Goal: Information Seeking & Learning: Check status

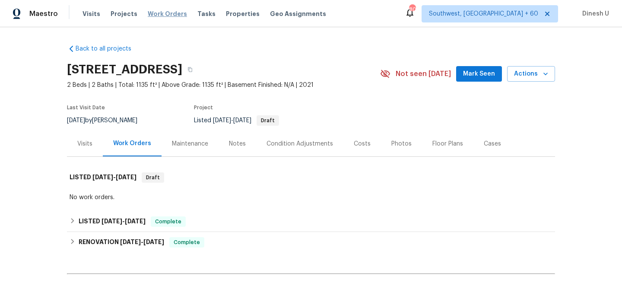
click at [156, 12] on span "Work Orders" at bounding box center [167, 14] width 39 height 9
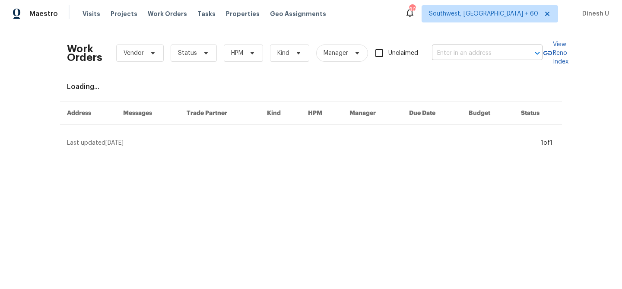
click at [447, 56] on input "text" at bounding box center [475, 53] width 86 height 13
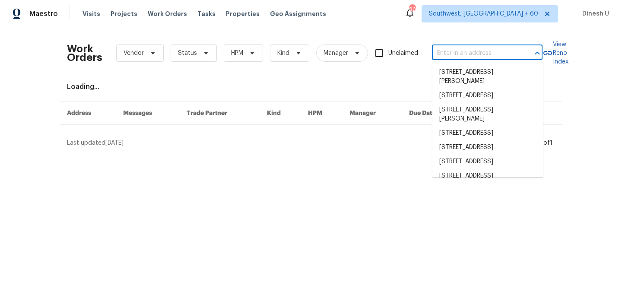
paste input "42 Palisades Pkwy Oak Ridge, TN 37830"
type input "42 Palisades Pkwy Oak Ridge, TN 37830"
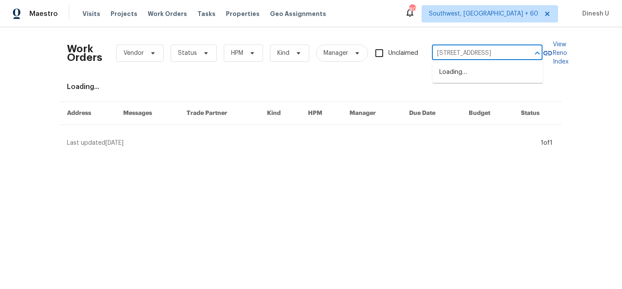
scroll to position [0, 31]
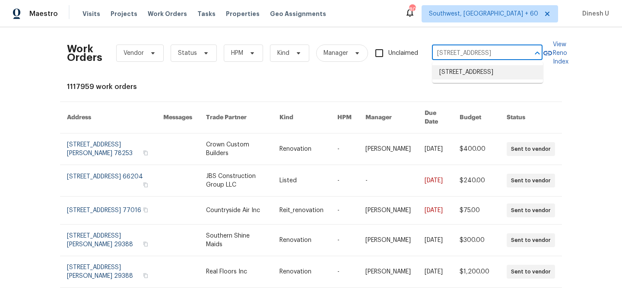
click at [449, 79] on li "42 Palisades Pkwy, Oak Ridge, TN 37830" at bounding box center [487, 72] width 111 height 14
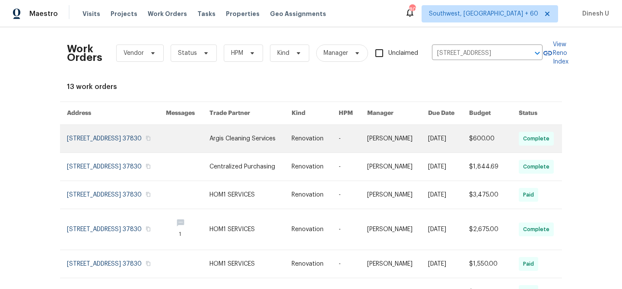
click at [102, 139] on link at bounding box center [116, 139] width 99 height 28
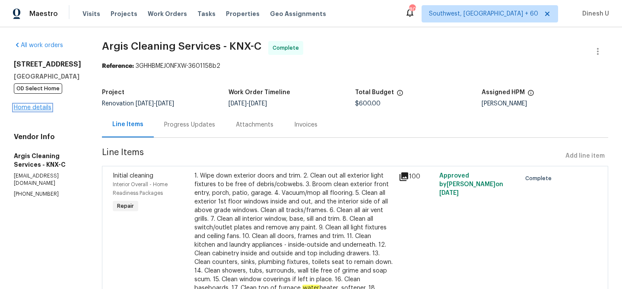
click at [36, 106] on link "Home details" at bounding box center [33, 108] width 38 height 6
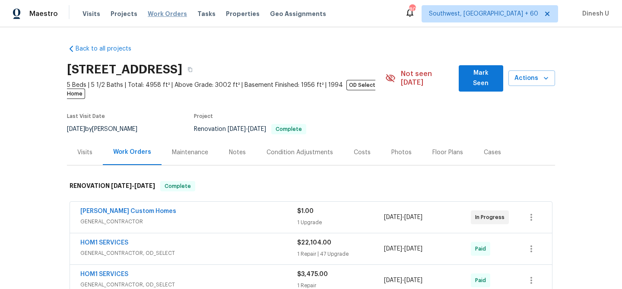
click at [157, 15] on span "Work Orders" at bounding box center [167, 14] width 39 height 9
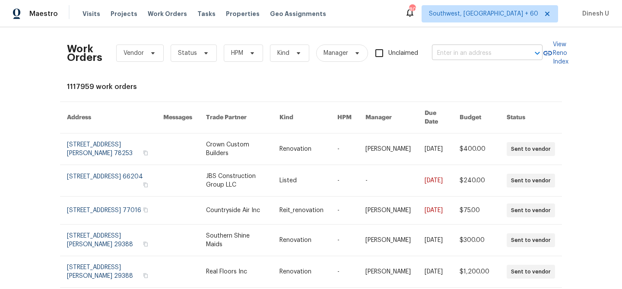
click at [465, 54] on input "text" at bounding box center [475, 53] width 86 height 13
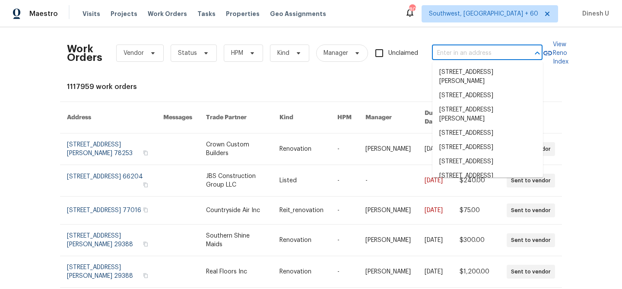
paste input "2817 Winterberry Dr Columbia, TN 38401"
type input "2817 Winterberry Dr Columbia, TN 38401"
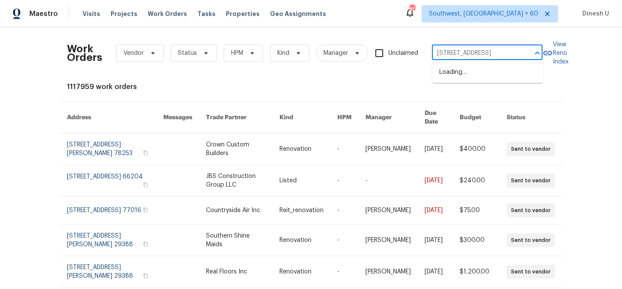
scroll to position [0, 33]
click at [459, 68] on li "2817 Winterberry Dr, Columbia, TN 38401" at bounding box center [487, 72] width 111 height 14
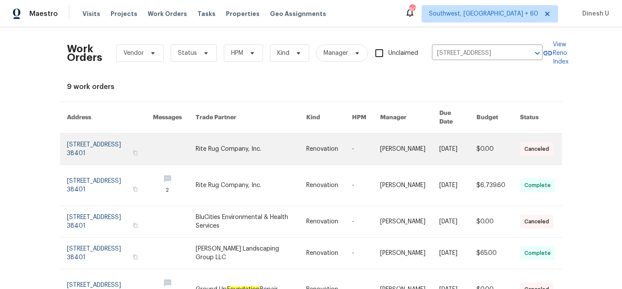
click at [93, 135] on link at bounding box center [110, 148] width 86 height 31
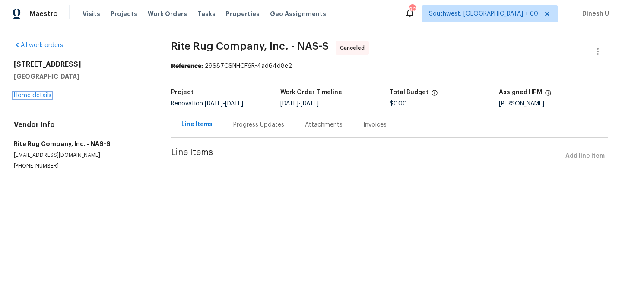
click at [38, 95] on link "Home details" at bounding box center [33, 95] width 38 height 6
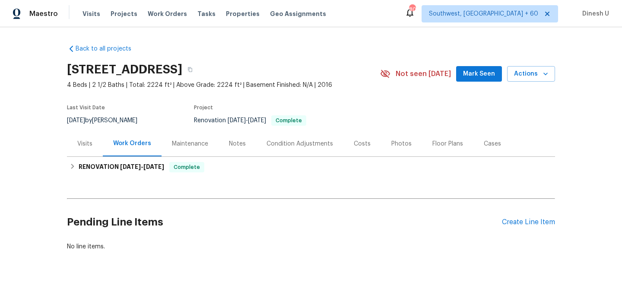
scroll to position [21, 0]
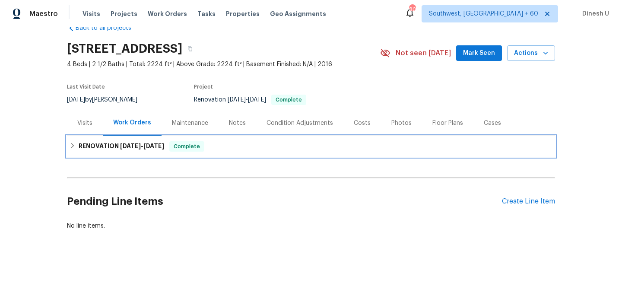
click at [145, 146] on span "8/26/25 - 9/4/25" at bounding box center [142, 146] width 44 height 6
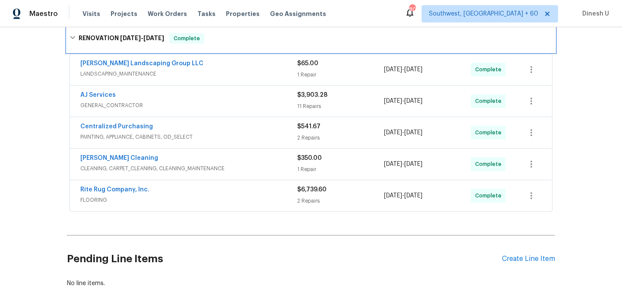
scroll to position [0, 0]
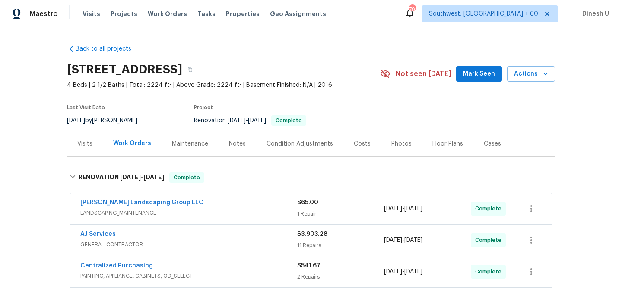
click at [82, 140] on div "Visits" at bounding box center [84, 144] width 15 height 9
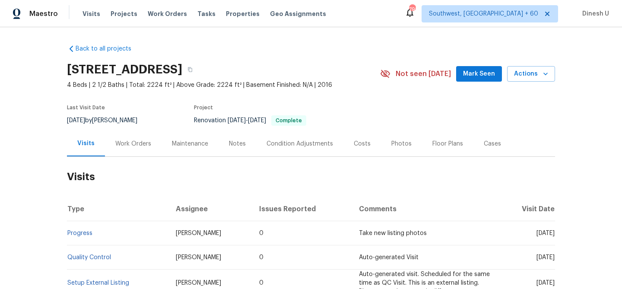
click at [129, 143] on div "Work Orders" at bounding box center [133, 144] width 36 height 9
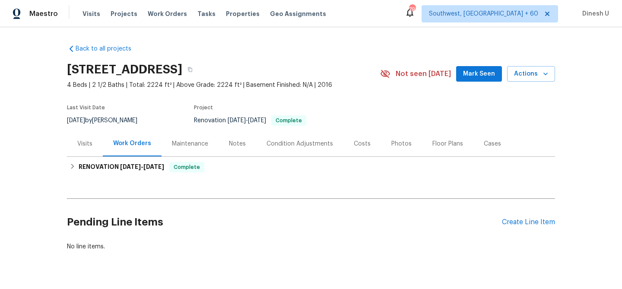
scroll to position [21, 0]
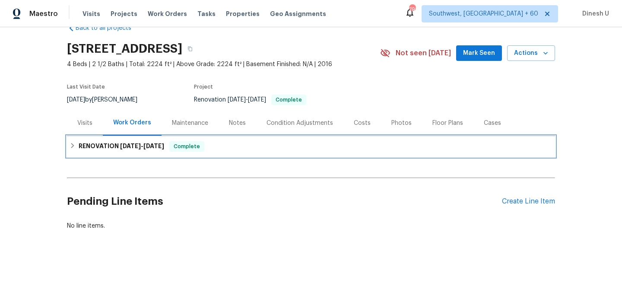
click at [120, 143] on span "8/26/25" at bounding box center [130, 146] width 21 height 6
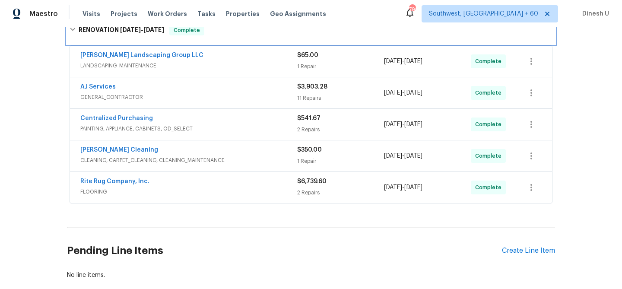
scroll to position [129, 0]
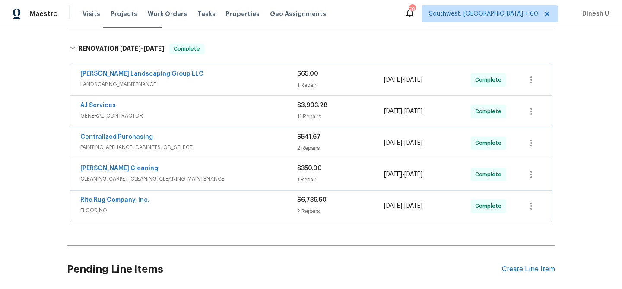
click at [308, 85] on div "1 Repair" at bounding box center [340, 85] width 87 height 9
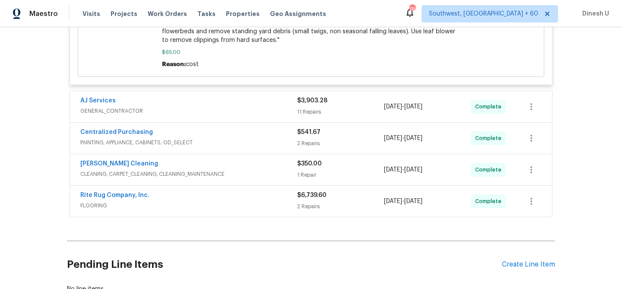
scroll to position [314, 0]
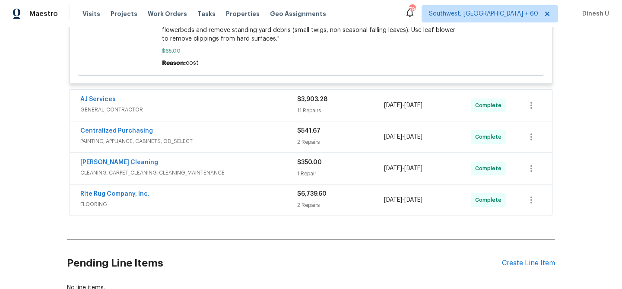
click at [300, 114] on div "11 Repairs" at bounding box center [340, 110] width 87 height 9
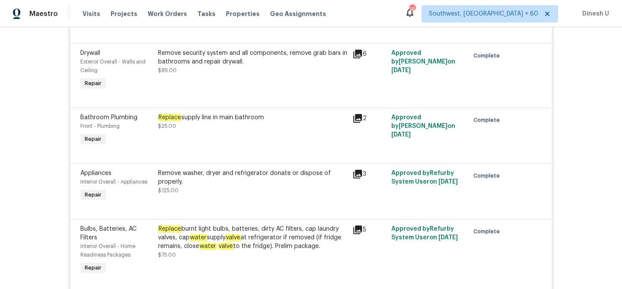
scroll to position [599, 0]
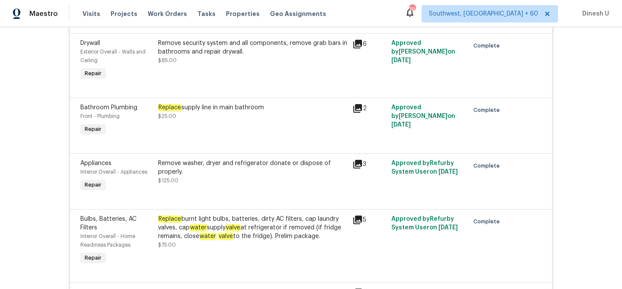
click at [212, 112] on div "Replace supply line in main bathroom" at bounding box center [252, 107] width 189 height 9
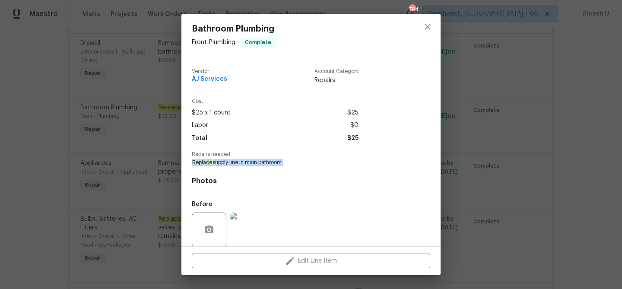
drag, startPoint x: 194, startPoint y: 160, endPoint x: 279, endPoint y: 168, distance: 85.5
click at [279, 168] on div "Vendor AJ Services Account Category Repairs Cost $25 x 1 count $25 Labor $0 Tot…" at bounding box center [311, 185] width 238 height 247
copy span "Replace supply line in main bathroom"
click at [162, 165] on div "Bathroom Plumbing Front - Plumbing Complete Vendor AJ Services Account Category…" at bounding box center [311, 144] width 622 height 289
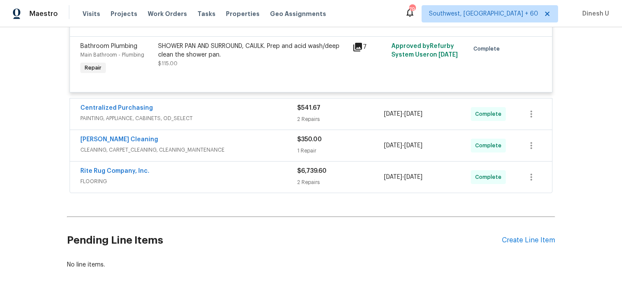
scroll to position [1162, 0]
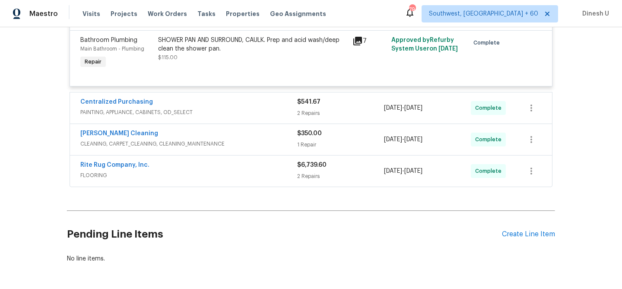
click at [312, 117] on div "2 Repairs" at bounding box center [340, 113] width 87 height 9
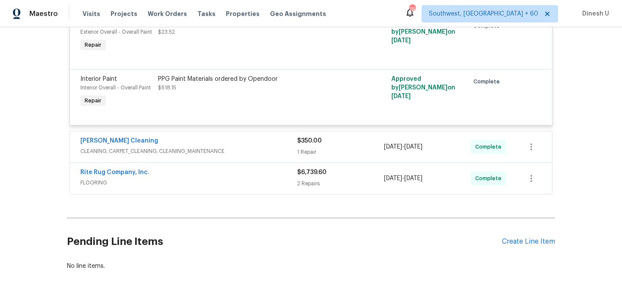
scroll to position [1303, 0]
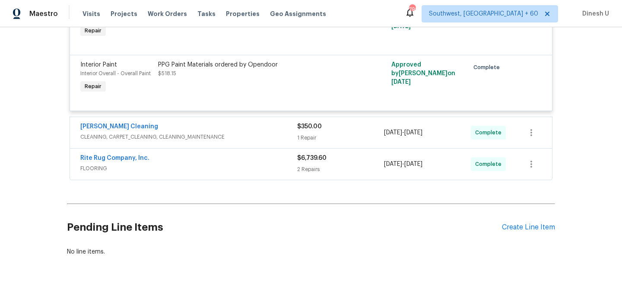
click at [303, 142] on div "1 Repair" at bounding box center [340, 137] width 87 height 9
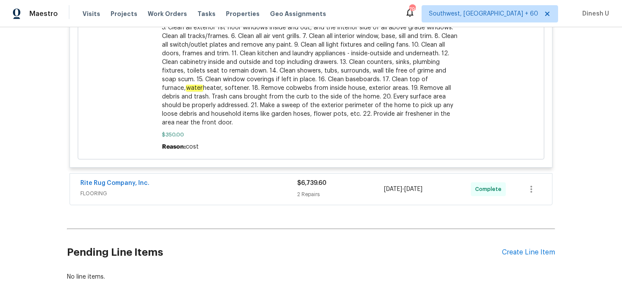
scroll to position [1713, 0]
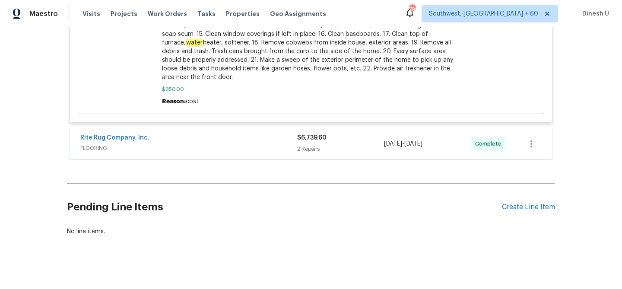
click at [303, 142] on div "$6,739.60" at bounding box center [340, 137] width 87 height 9
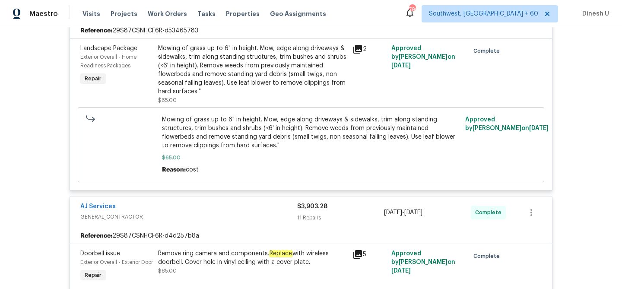
scroll to position [0, 0]
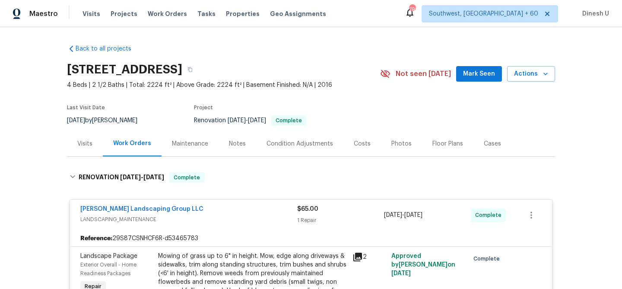
click at [79, 138] on div "Visits" at bounding box center [85, 143] width 36 height 25
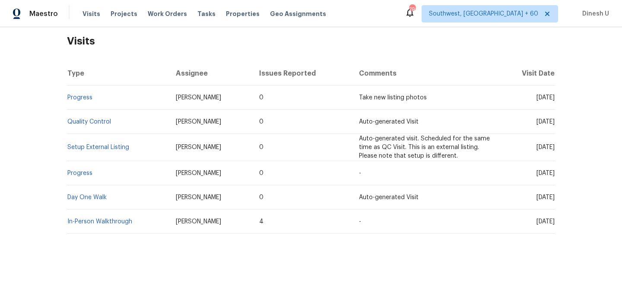
scroll to position [139, 0]
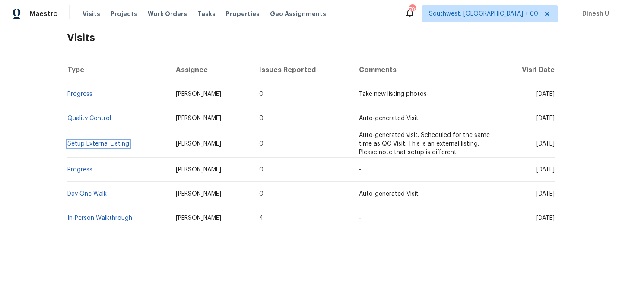
click at [73, 141] on link "Setup External Listing" at bounding box center [98, 144] width 62 height 6
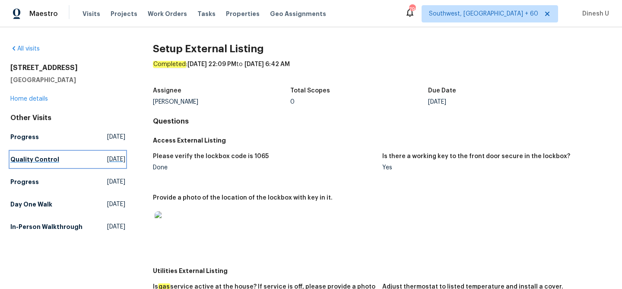
click at [107, 157] on span "Thu, Sep 04 2025" at bounding box center [116, 159] width 18 height 9
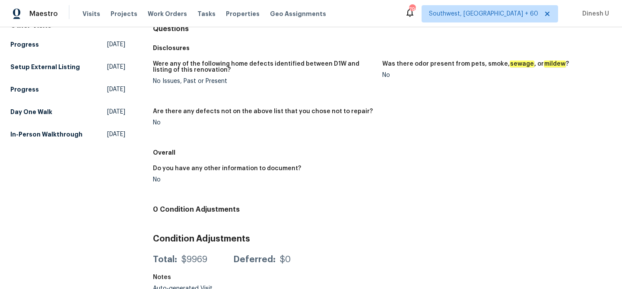
scroll to position [100, 0]
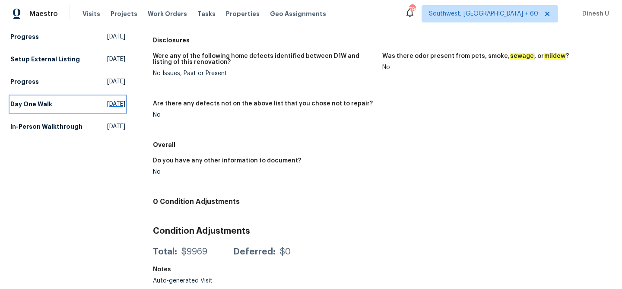
click at [107, 104] on span "Wed, Aug 27 2025" at bounding box center [116, 104] width 18 height 9
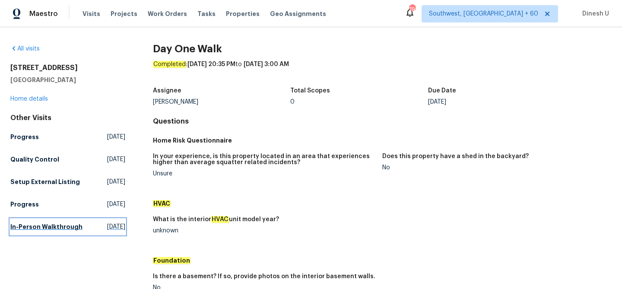
click at [107, 230] on span "Sat, Mar 15 2025" at bounding box center [116, 226] width 18 height 9
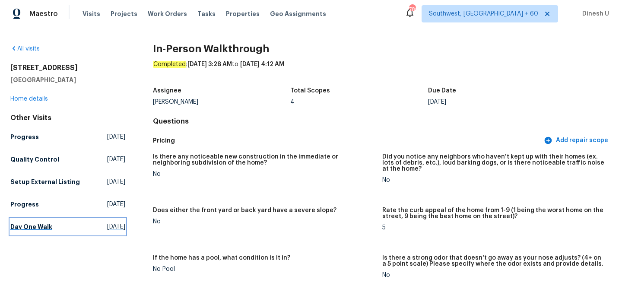
click at [107, 223] on span "Wed, Aug 27 2025" at bounding box center [116, 226] width 18 height 9
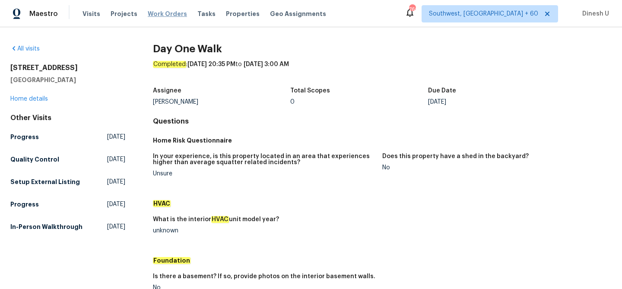
click at [167, 10] on span "Work Orders" at bounding box center [167, 14] width 39 height 9
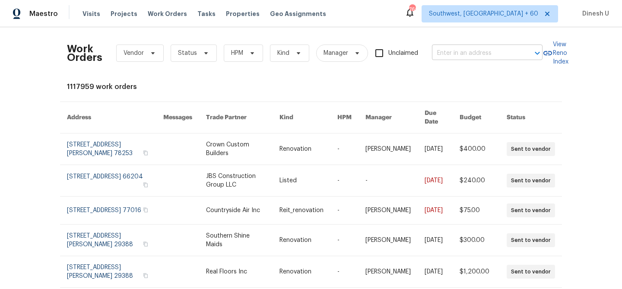
click at [464, 53] on input "text" at bounding box center [475, 53] width 86 height 13
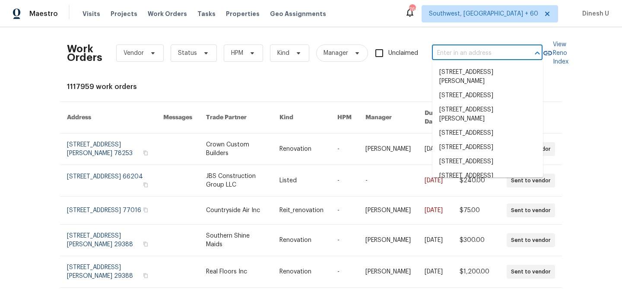
paste input "2223 Laurel Branch Way Houston, TX 77014"
type input "2223 Laurel Branch Way Houston, TX 77014"
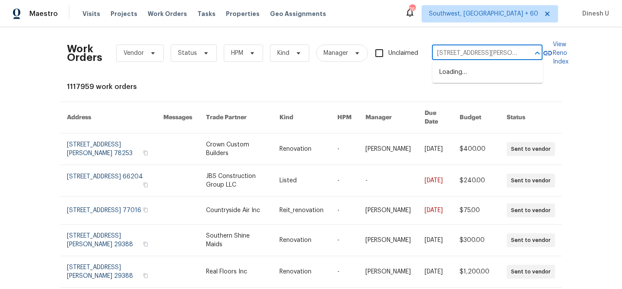
scroll to position [0, 40]
click at [460, 74] on li "2223 Laurel Branch Way, Houston, TX 77014" at bounding box center [487, 76] width 111 height 23
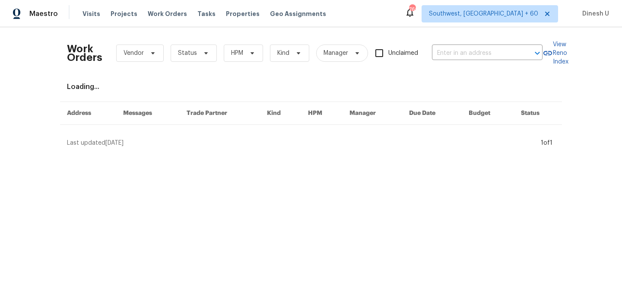
type input "2223 Laurel Branch Way, Houston, TX 77014"
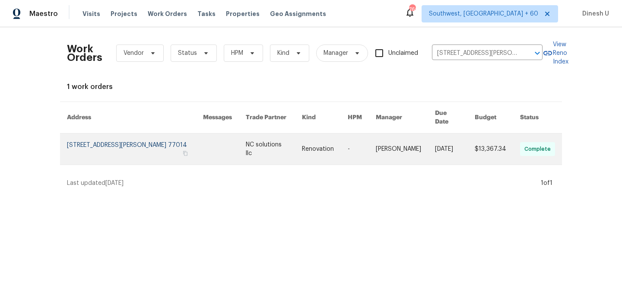
click at [136, 142] on link at bounding box center [135, 148] width 136 height 31
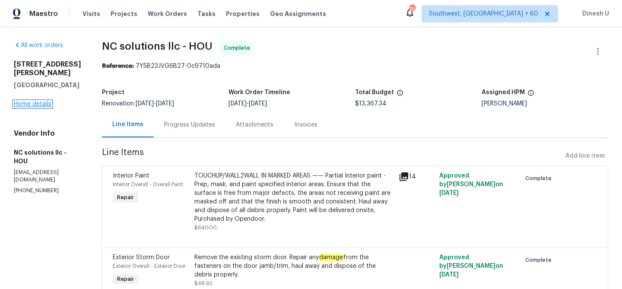
click at [35, 101] on link "Home details" at bounding box center [33, 104] width 38 height 6
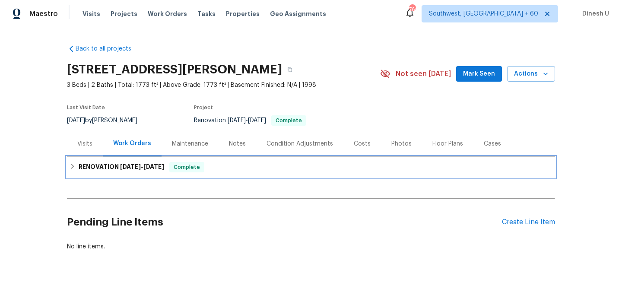
click at [137, 163] on h6 "RENOVATION 8/26/25 - 9/5/25" at bounding box center [122, 167] width 86 height 10
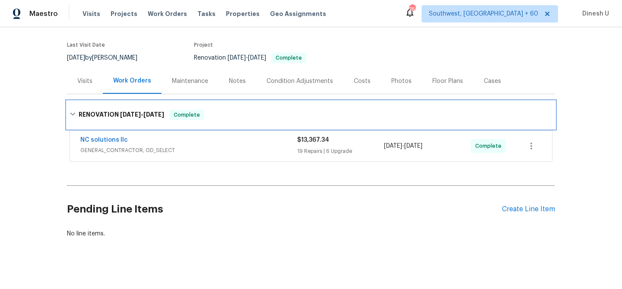
scroll to position [70, 0]
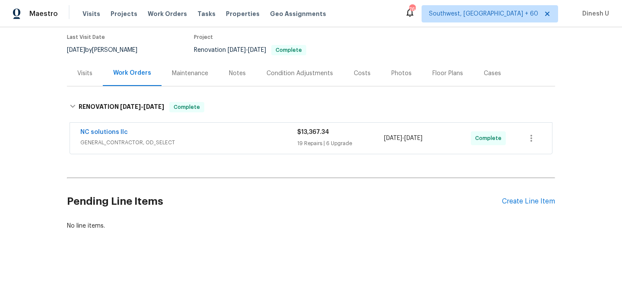
click at [79, 70] on div "Visits" at bounding box center [84, 73] width 15 height 9
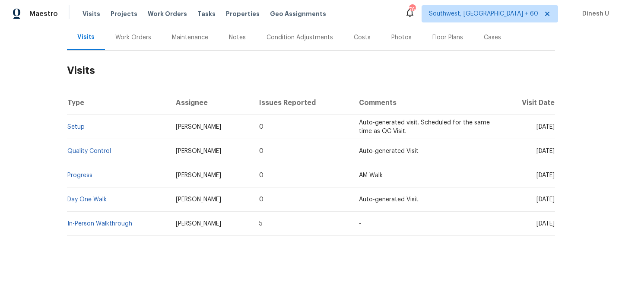
scroll to position [112, 0]
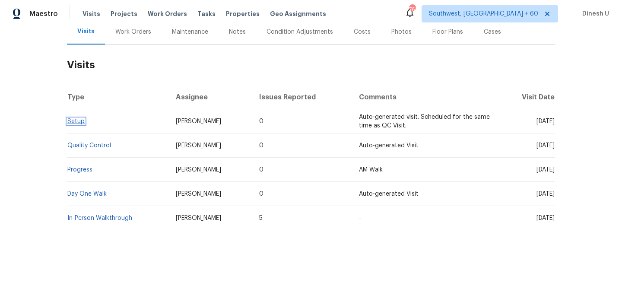
click at [69, 122] on link "Setup" at bounding box center [75, 121] width 17 height 6
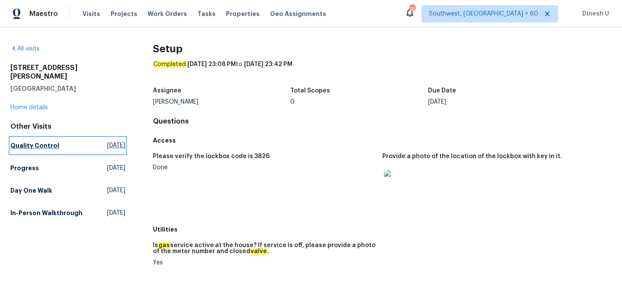
click at [107, 141] on span "Sat, Sep 06 2025" at bounding box center [116, 145] width 18 height 9
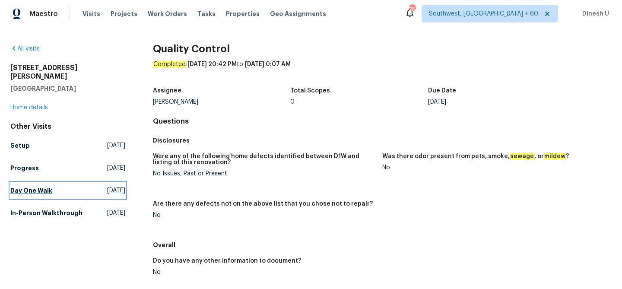
click at [107, 186] on span "Sun, Aug 24 2025" at bounding box center [116, 190] width 18 height 9
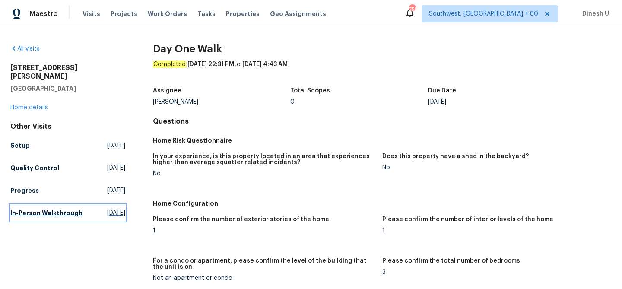
click at [107, 209] on span "Sat, Jul 26 2025" at bounding box center [116, 213] width 18 height 9
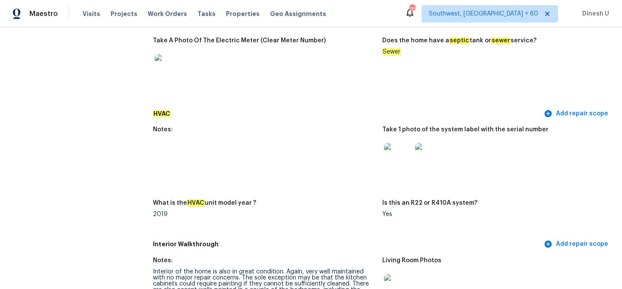
scroll to position [725, 0]
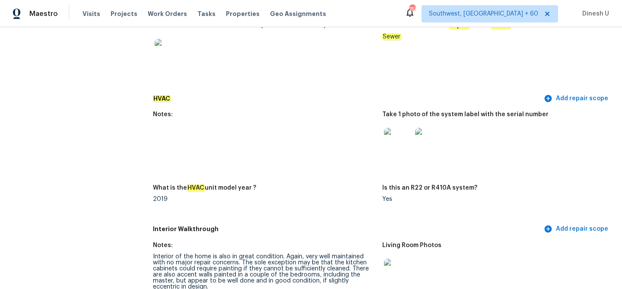
click at [397, 141] on img at bounding box center [398, 142] width 28 height 28
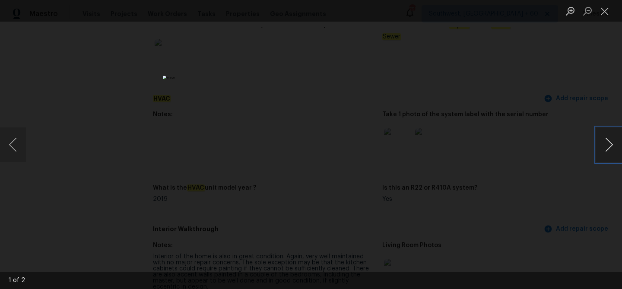
click at [608, 143] on button "Next image" at bounding box center [609, 144] width 26 height 35
click at [605, 11] on button "Close lightbox" at bounding box center [604, 10] width 17 height 15
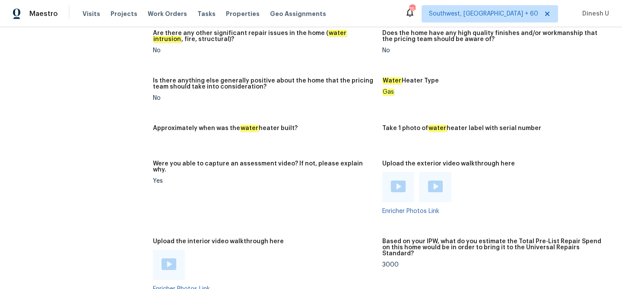
scroll to position [1413, 0]
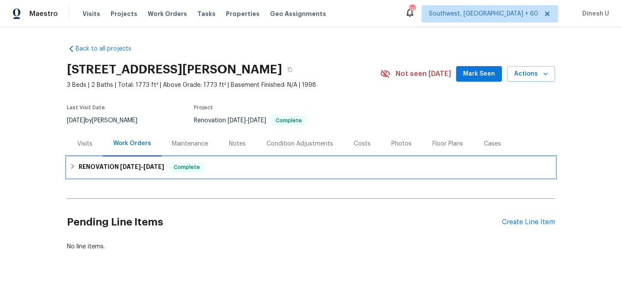
click at [120, 169] on span "8/26/25" at bounding box center [130, 167] width 21 height 6
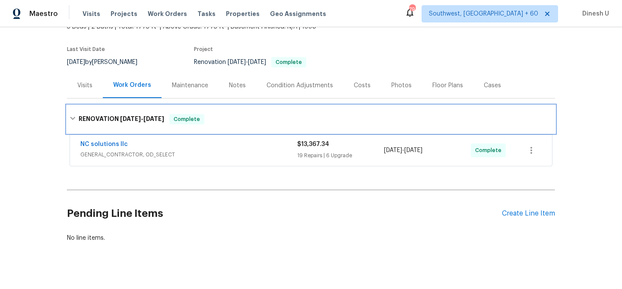
scroll to position [70, 0]
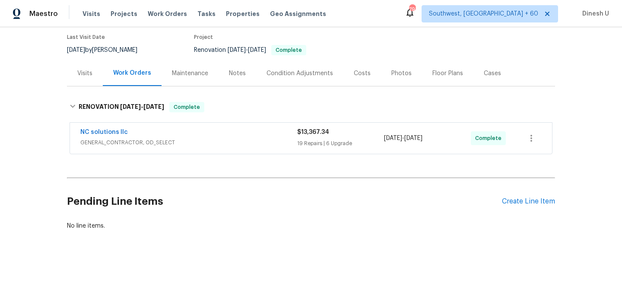
click at [309, 140] on div "19 Repairs | 6 Upgrade" at bounding box center [340, 143] width 87 height 9
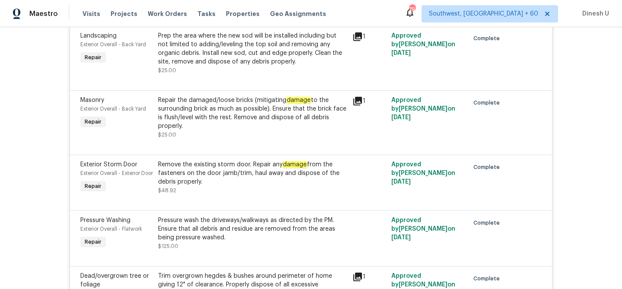
scroll to position [554, 0]
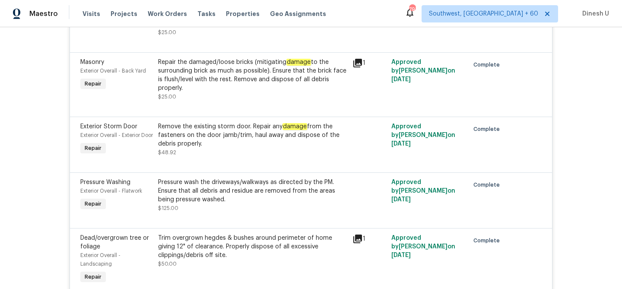
click at [359, 59] on icon at bounding box center [357, 63] width 10 height 10
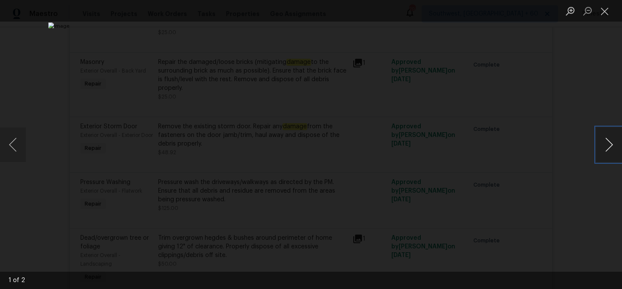
click at [609, 146] on button "Next image" at bounding box center [609, 144] width 26 height 35
click at [600, 12] on button "Close lightbox" at bounding box center [604, 10] width 17 height 15
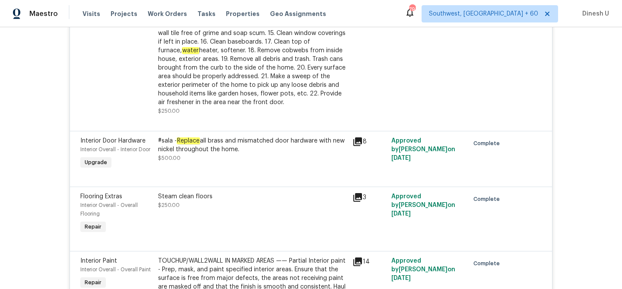
scroll to position [1530, 0]
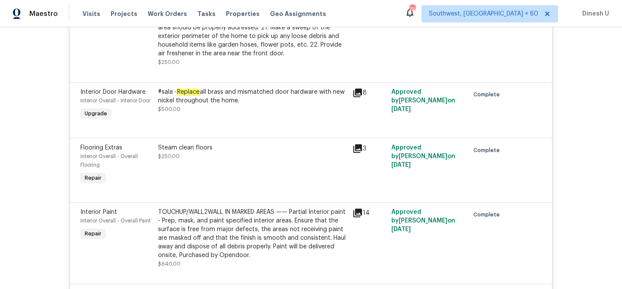
click at [270, 120] on div "#sala - Replace all brass and mismatched door hardware with new nickel througho…" at bounding box center [253, 105] width 194 height 40
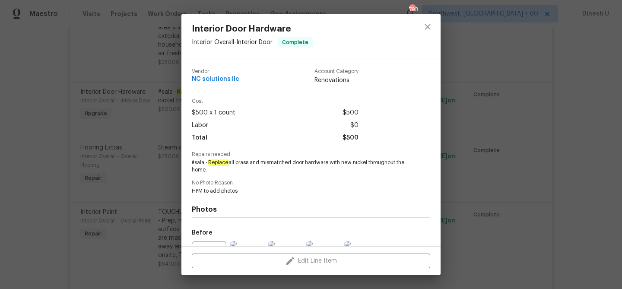
click at [172, 108] on div "Interior Door Hardware Interior Overall - Interior Door Complete Vendor NC solu…" at bounding box center [311, 144] width 622 height 289
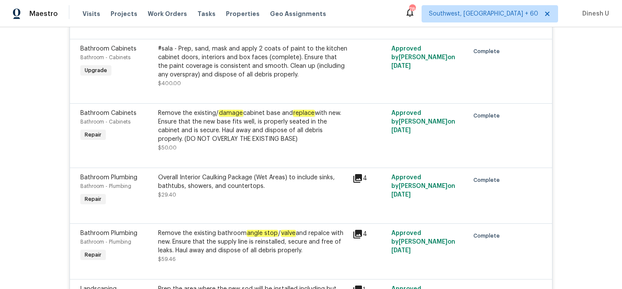
scroll to position [0, 0]
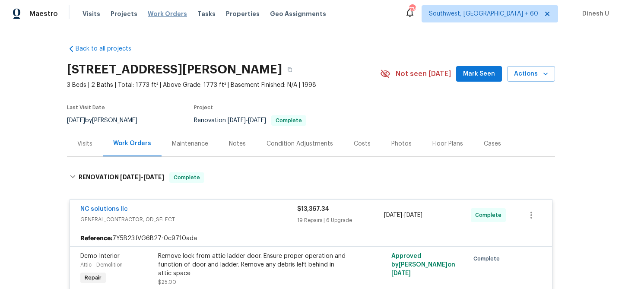
click at [158, 13] on span "Work Orders" at bounding box center [167, 14] width 39 height 9
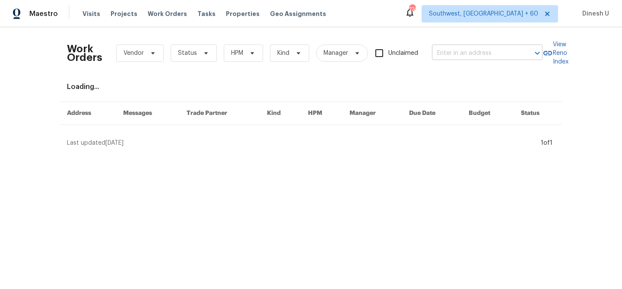
click at [469, 53] on input "text" at bounding box center [475, 53] width 86 height 13
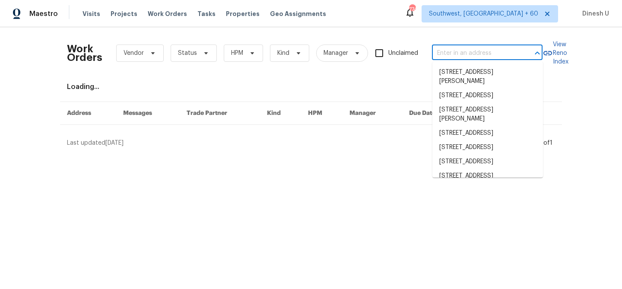
paste input "503 Hackberry St Lockhart, TX 78644"
type input "503 Hackberry St Lockhart, TX 78644"
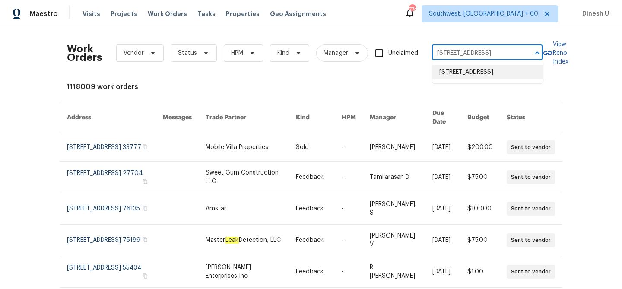
click at [457, 67] on li "503 Hackberry St, Lockhart, TX 78644" at bounding box center [487, 72] width 111 height 14
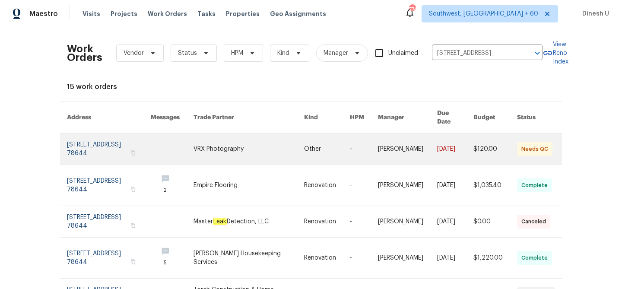
click at [116, 133] on link at bounding box center [109, 148] width 84 height 31
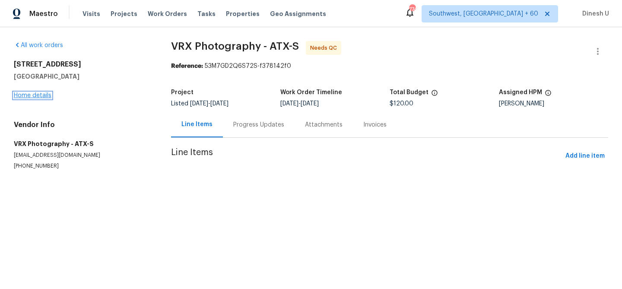
click at [36, 95] on link "Home details" at bounding box center [33, 95] width 38 height 6
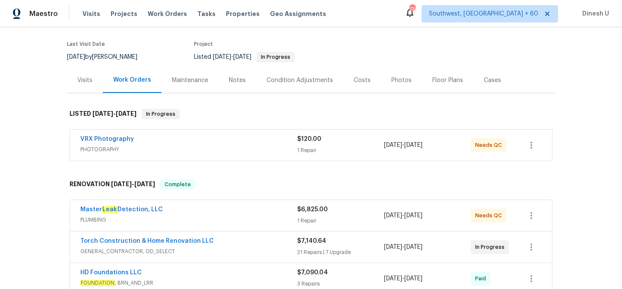
scroll to position [65, 0]
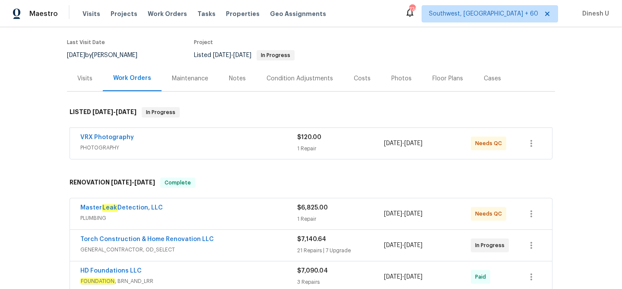
click at [300, 141] on div "$120.00" at bounding box center [340, 137] width 87 height 9
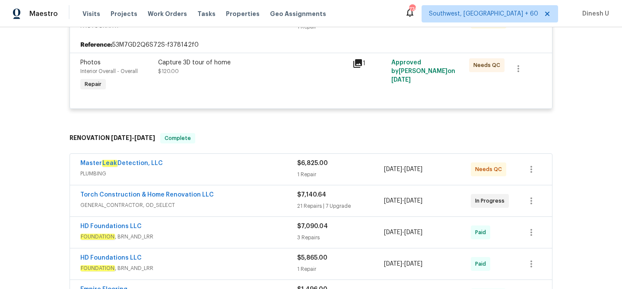
scroll to position [206, 0]
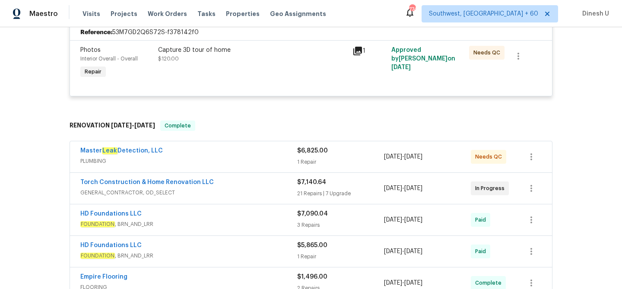
click at [312, 158] on div "1 Repair" at bounding box center [340, 162] width 87 height 9
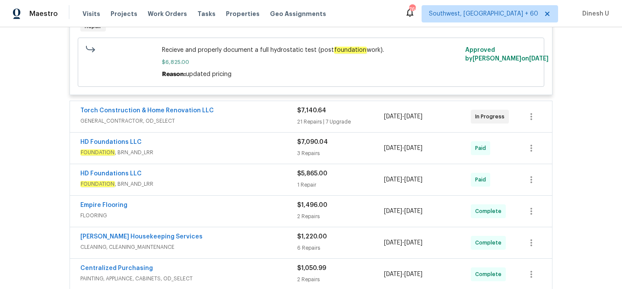
scroll to position [427, 0]
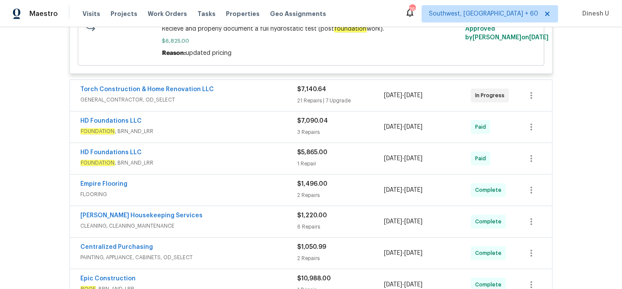
click at [330, 99] on div "21 Repairs | 7 Upgrade" at bounding box center [340, 100] width 87 height 9
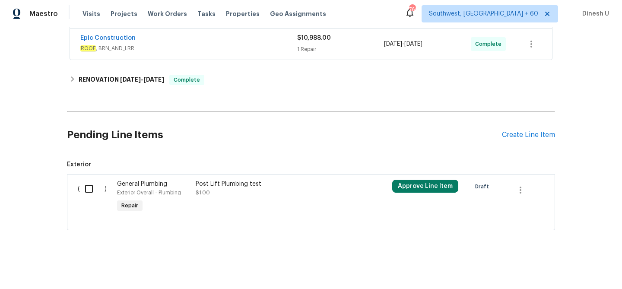
scroll to position [3746, 0]
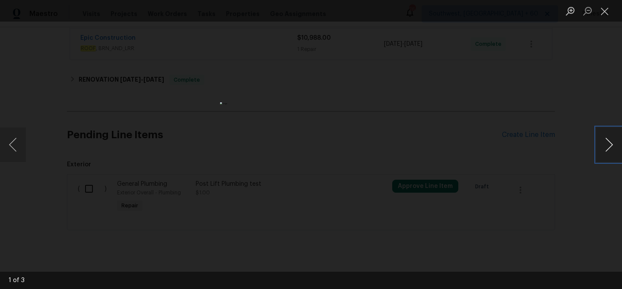
click at [608, 141] on button "Next image" at bounding box center [609, 144] width 26 height 35
click at [608, 10] on button "Close lightbox" at bounding box center [604, 10] width 17 height 15
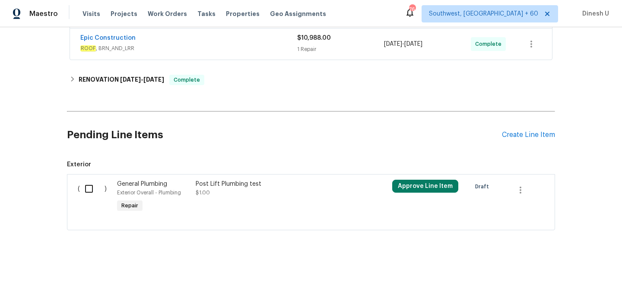
scroll to position [4190, 0]
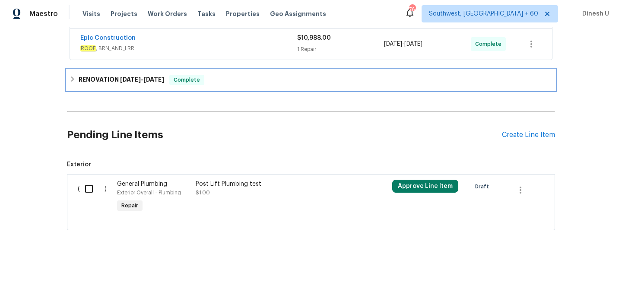
click at [160, 85] on h6 "RENOVATION 9/3/25 - 9/3/25" at bounding box center [122, 80] width 86 height 10
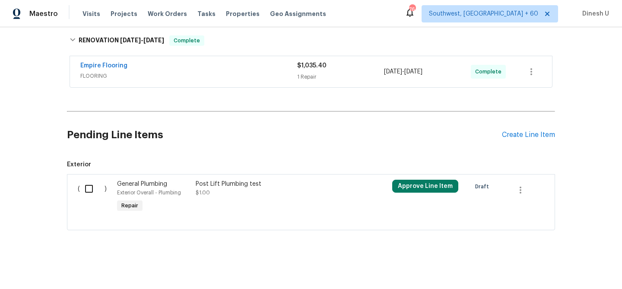
click at [310, 81] on div "1 Repair" at bounding box center [340, 77] width 87 height 9
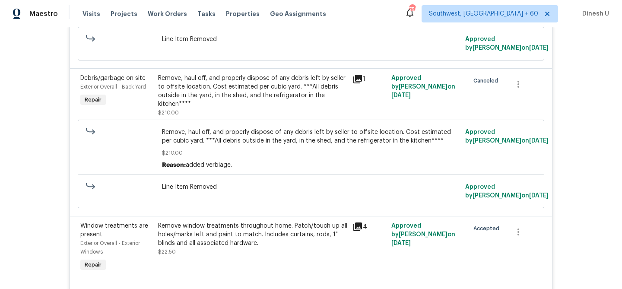
scroll to position [0, 0]
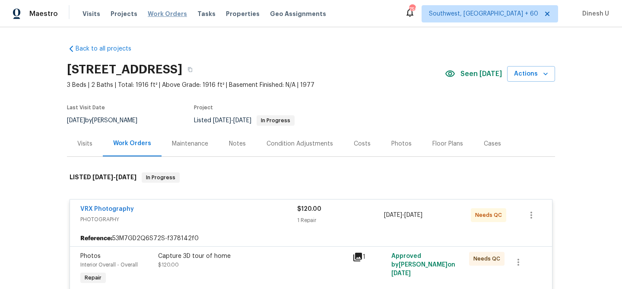
click at [150, 13] on span "Work Orders" at bounding box center [167, 14] width 39 height 9
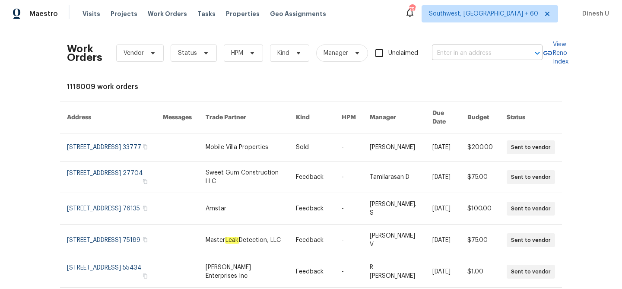
click at [442, 50] on input "text" at bounding box center [475, 53] width 86 height 13
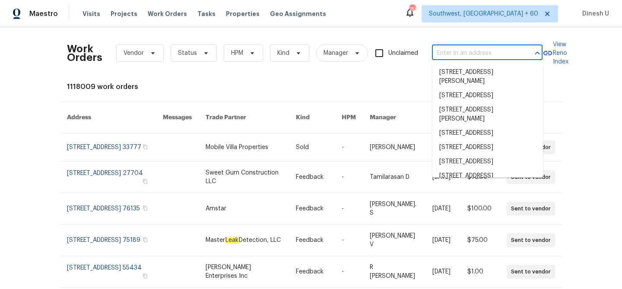
paste input "3202 Magnolia Blvd, Temple, TX 76502"
type input "3202 Magnolia Blvd, Temple, TX 76502"
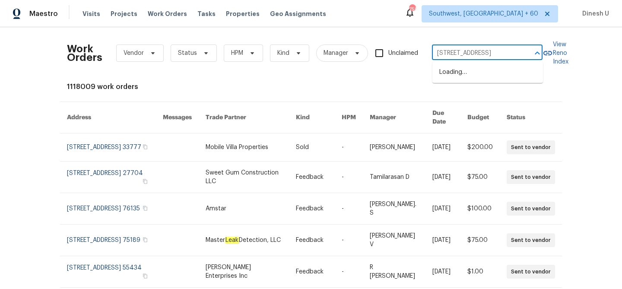
scroll to position [0, 29]
click at [448, 79] on li "3202 Magnolia Blvd, Temple, TX 76502" at bounding box center [487, 72] width 111 height 14
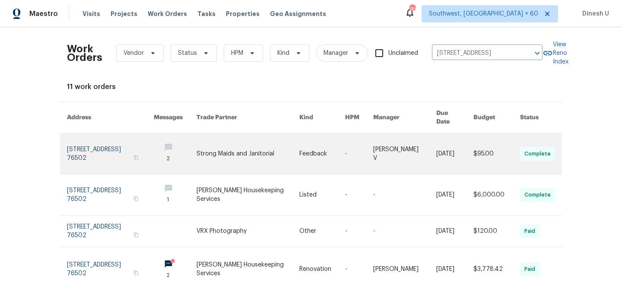
click at [107, 137] on link at bounding box center [110, 153] width 87 height 41
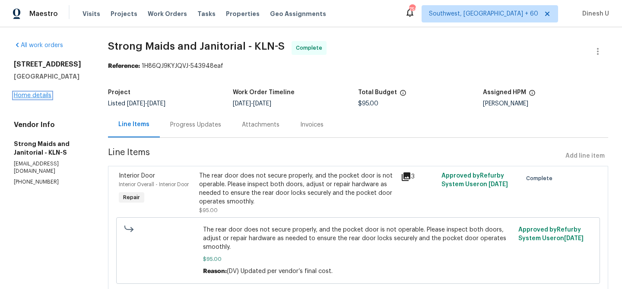
click at [36, 95] on link "Home details" at bounding box center [33, 95] width 38 height 6
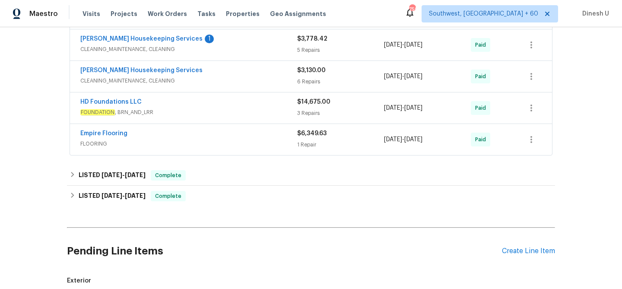
scroll to position [261, 0]
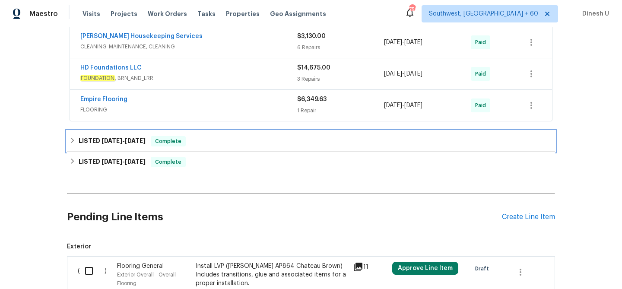
click at [138, 138] on span "8/28/25" at bounding box center [135, 141] width 21 height 6
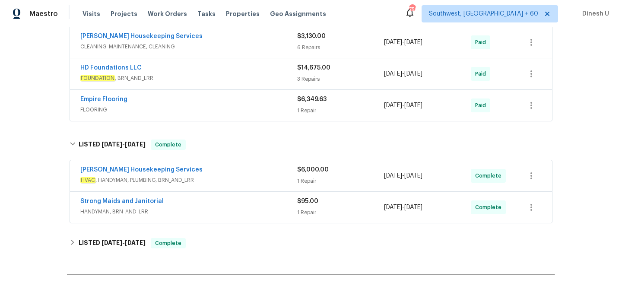
click at [299, 181] on div "1 Repair" at bounding box center [340, 181] width 87 height 9
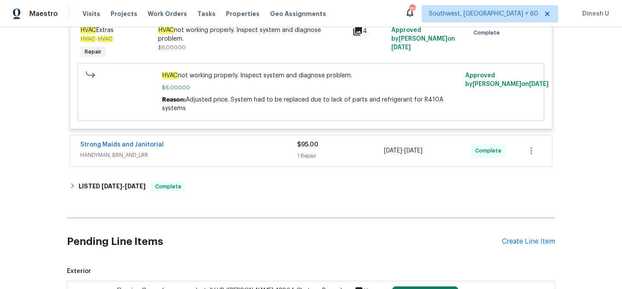
scroll to position [512, 0]
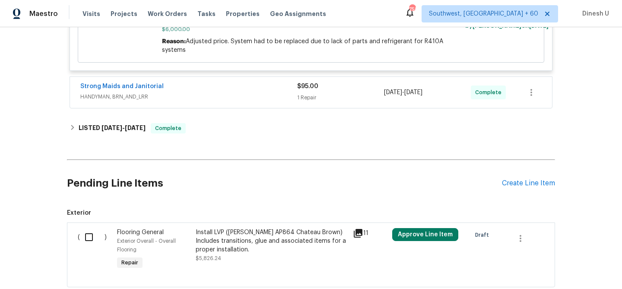
click at [305, 93] on div "$95.00 1 Repair" at bounding box center [340, 92] width 87 height 21
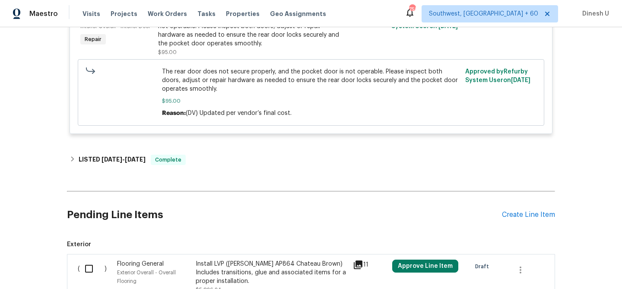
scroll to position [654, 0]
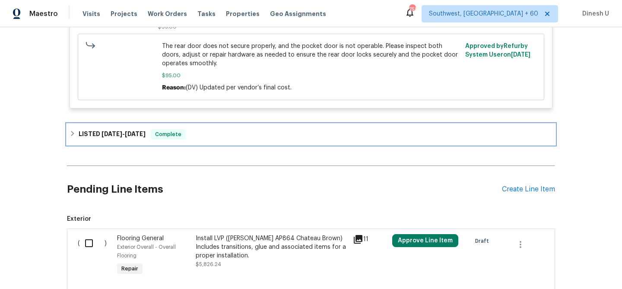
click at [138, 132] on span "7/28/25" at bounding box center [135, 134] width 21 height 6
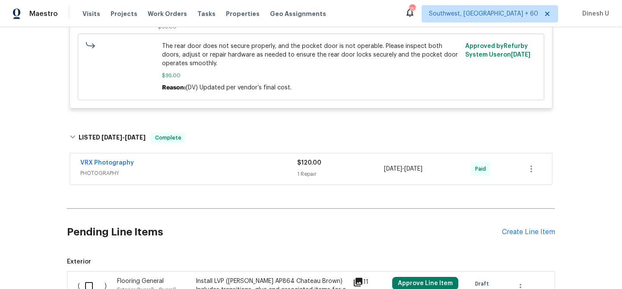
click at [289, 177] on span "PHOTOGRAPHY" at bounding box center [188, 173] width 217 height 9
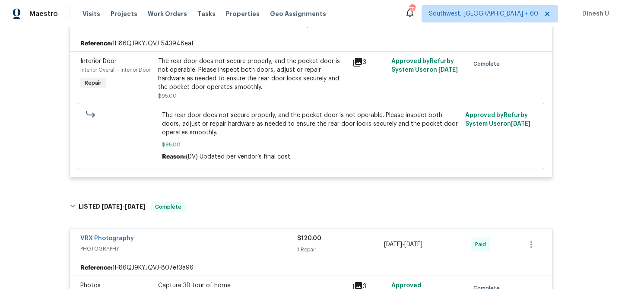
scroll to position [0, 0]
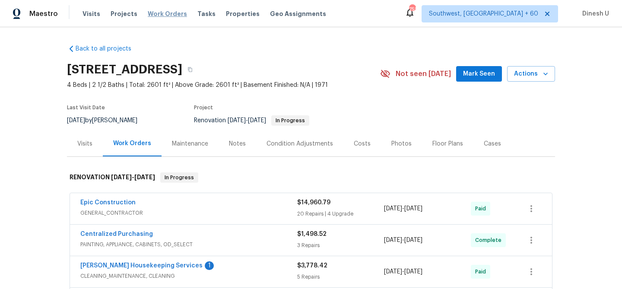
click at [152, 14] on span "Work Orders" at bounding box center [167, 14] width 39 height 9
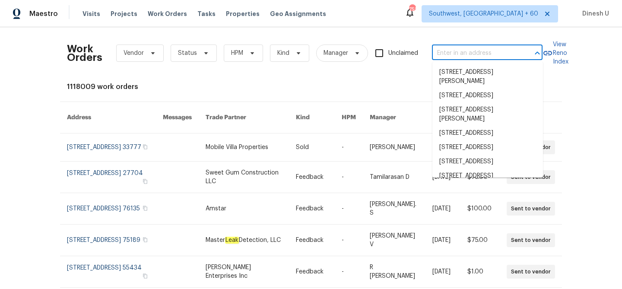
click at [442, 57] on input "text" at bounding box center [475, 53] width 86 height 13
paste input "4224 Tallulah Dr, Plano, TX 75074"
type input "4224 Tallulah Dr, Plano, TX 75074"
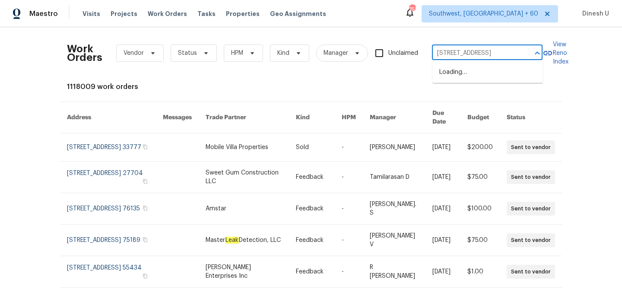
scroll to position [0, 11]
click at [442, 72] on li "4224 Tallulah Dr, Plano, TX 75074" at bounding box center [487, 72] width 111 height 14
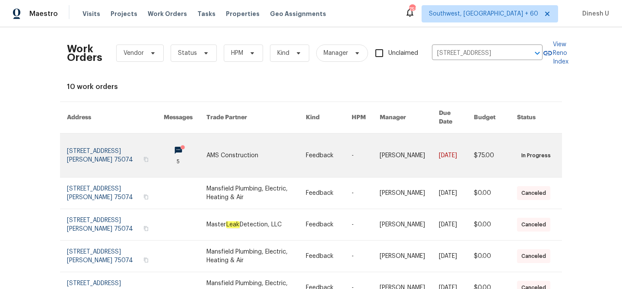
click at [90, 149] on link at bounding box center [115, 155] width 97 height 44
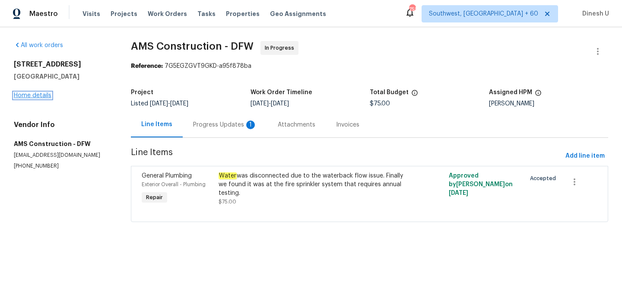
click at [33, 95] on link "Home details" at bounding box center [33, 95] width 38 height 6
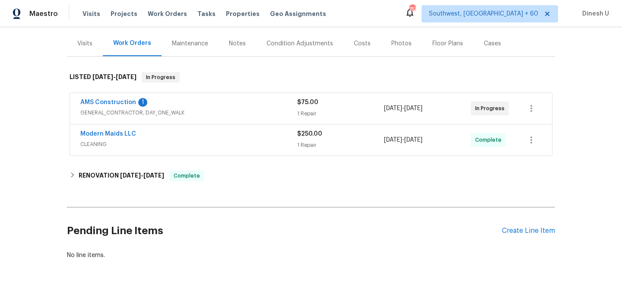
scroll to position [103, 0]
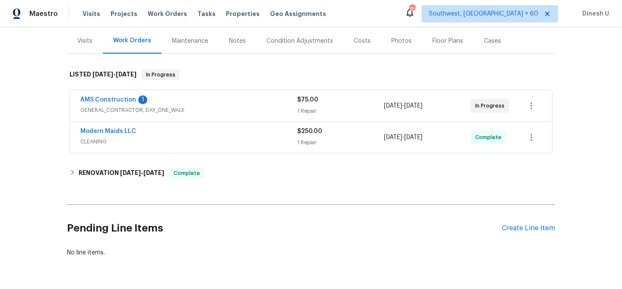
click at [301, 108] on div "1 Repair" at bounding box center [340, 111] width 87 height 9
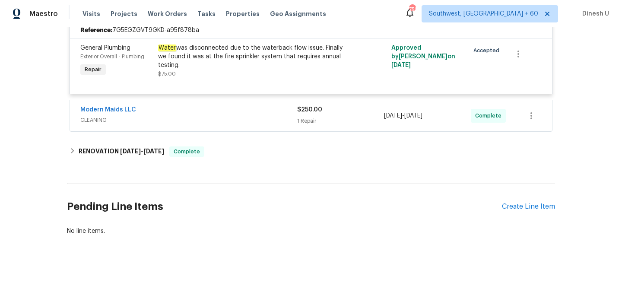
scroll to position [212, 0]
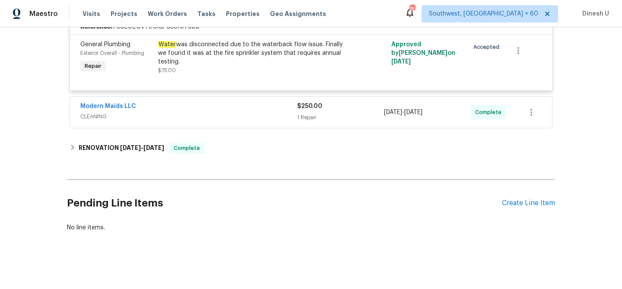
click at [305, 118] on div "1 Repair" at bounding box center [340, 117] width 87 height 9
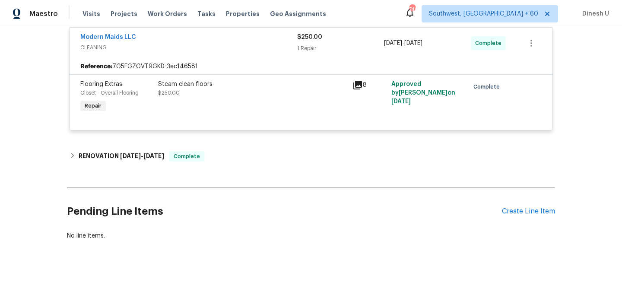
scroll to position [292, 0]
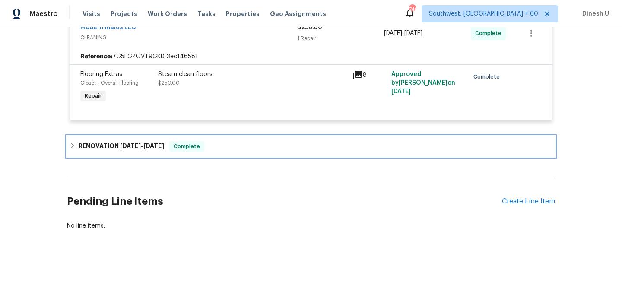
click at [139, 141] on div "RENOVATION 8/18/25 - 8/21/25 Complete" at bounding box center [311, 146] width 488 height 21
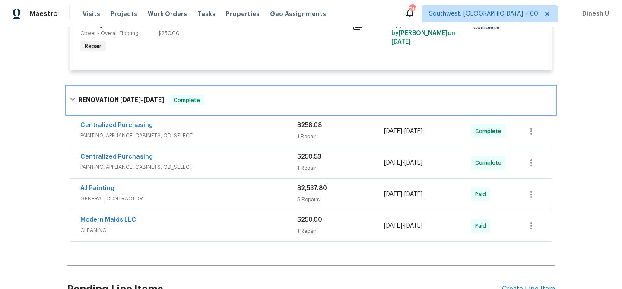
scroll to position [358, 0]
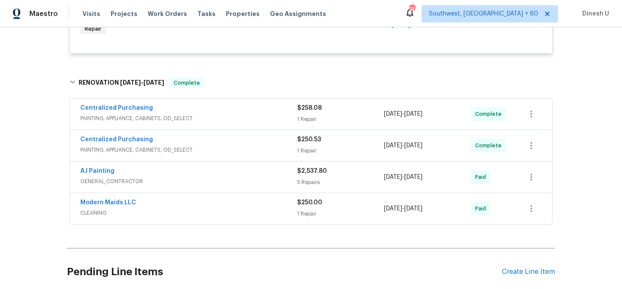
click at [304, 118] on div "1 Repair" at bounding box center [340, 119] width 87 height 9
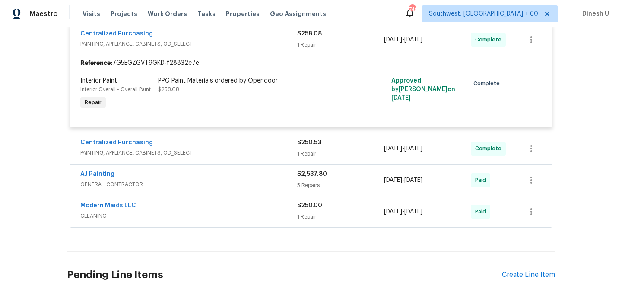
scroll to position [454, 0]
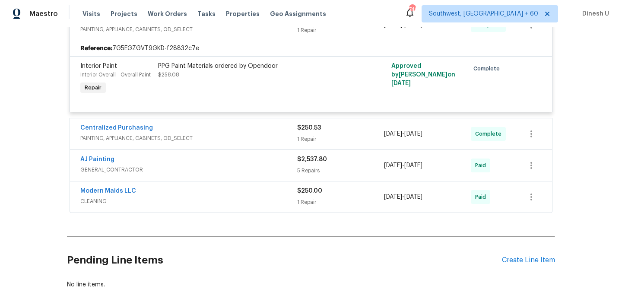
click at [294, 132] on div "Centralized Purchasing" at bounding box center [188, 129] width 217 height 10
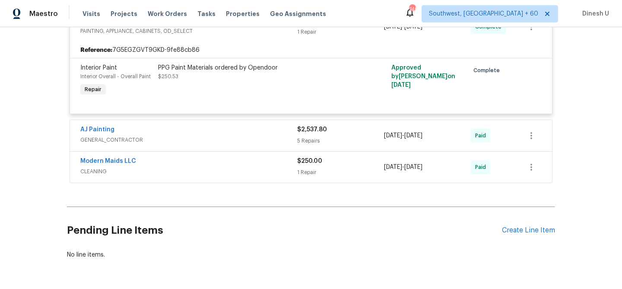
scroll to position [571, 0]
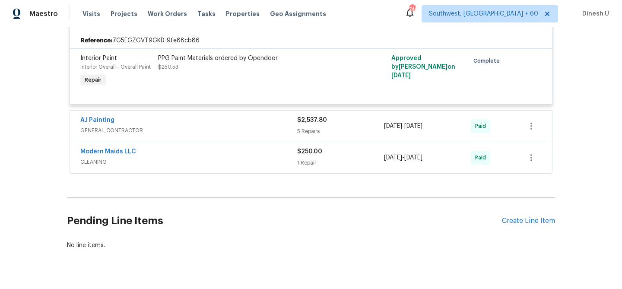
click at [308, 123] on span "$2,537.80" at bounding box center [312, 120] width 30 height 6
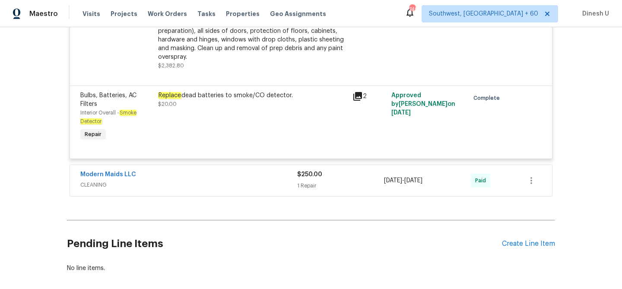
scroll to position [974, 0]
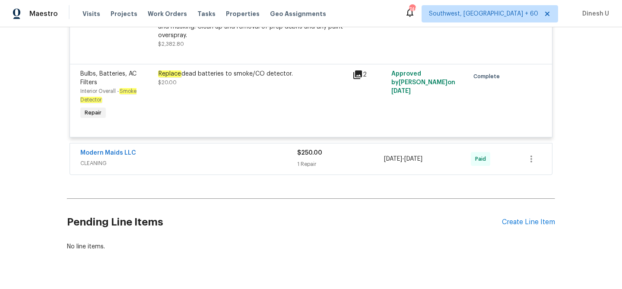
click at [305, 164] on div "1 Repair" at bounding box center [340, 164] width 87 height 9
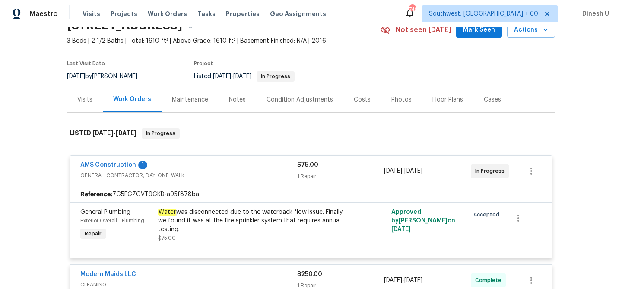
scroll to position [0, 0]
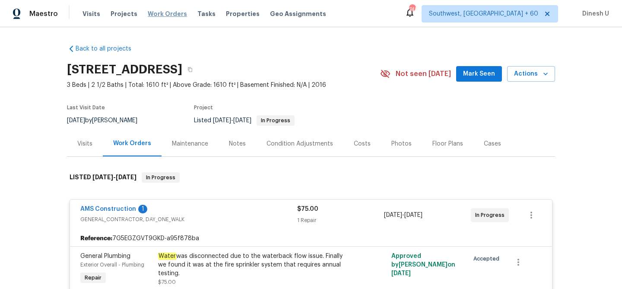
click at [148, 14] on span "Work Orders" at bounding box center [167, 14] width 39 height 9
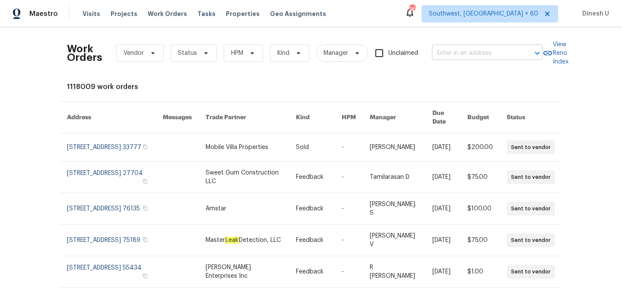
click at [471, 56] on input "text" at bounding box center [475, 53] width 86 height 13
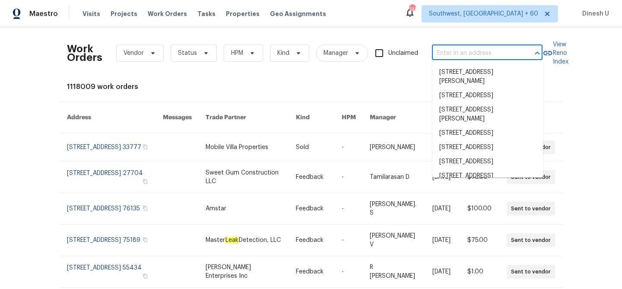
paste input "1011 Kempsford Dr, Katy, TX 77450"
type input "1011 Kempsford Dr, Katy, TX 77450"
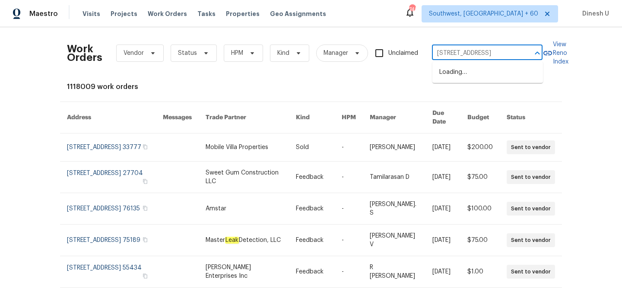
scroll to position [0, 15]
click at [467, 71] on li "1011 Kempsford Dr, Katy, TX 77450" at bounding box center [487, 72] width 111 height 14
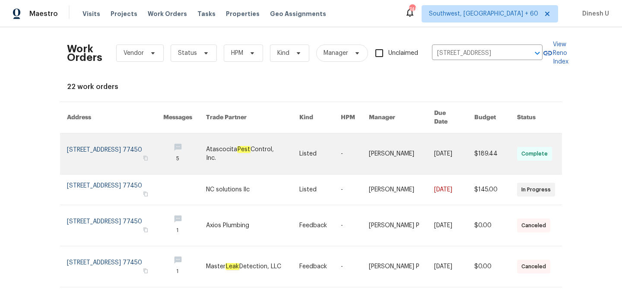
click at [103, 134] on link at bounding box center [115, 153] width 96 height 41
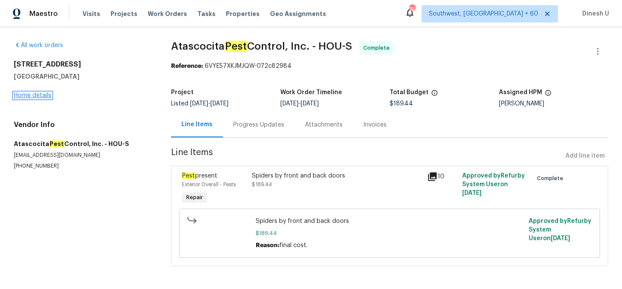
click at [23, 97] on link "Home details" at bounding box center [33, 95] width 38 height 6
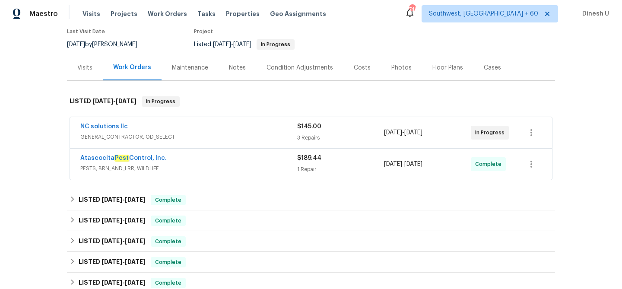
scroll to position [76, 0]
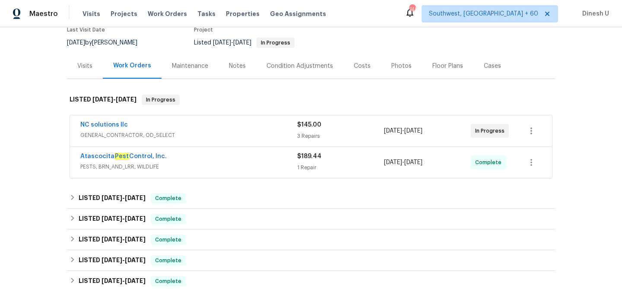
click at [305, 137] on div "3 Repairs" at bounding box center [340, 136] width 87 height 9
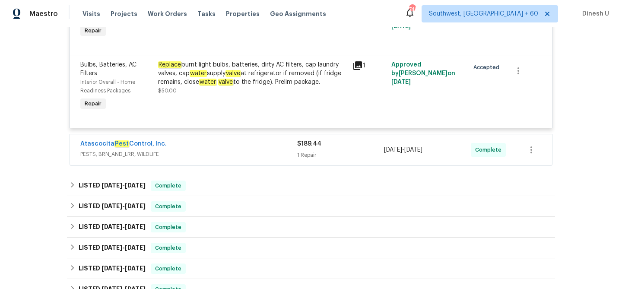
scroll to position [308, 0]
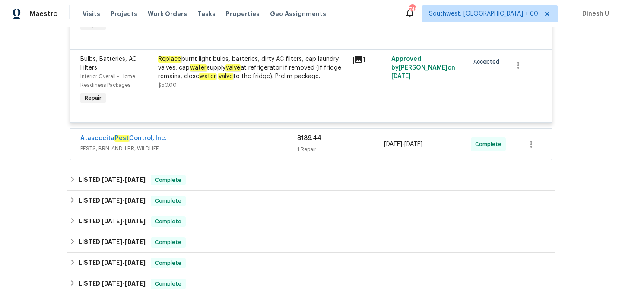
click at [308, 145] on div "$189.44 1 Repair" at bounding box center [340, 144] width 87 height 21
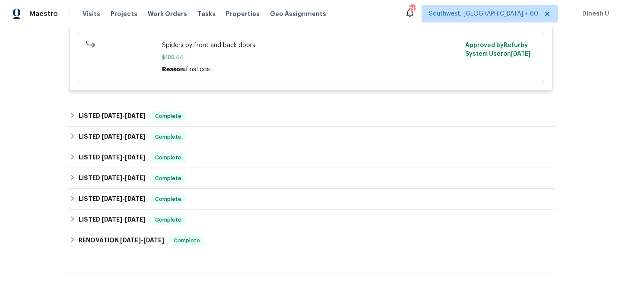
scroll to position [507, 0]
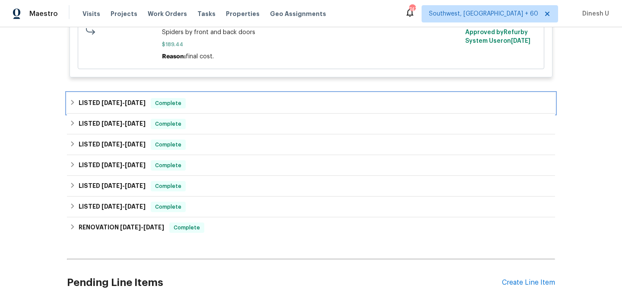
click at [143, 100] on h6 "LISTED 7/23/25 - 7/26/25" at bounding box center [112, 103] width 67 height 10
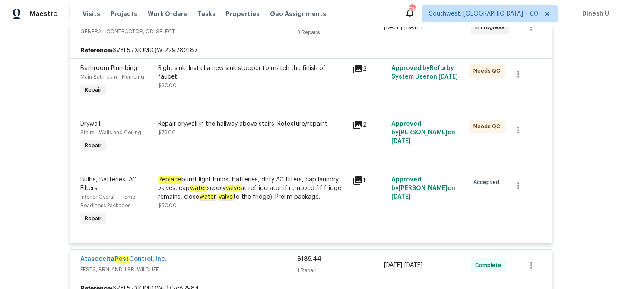
scroll to position [0, 0]
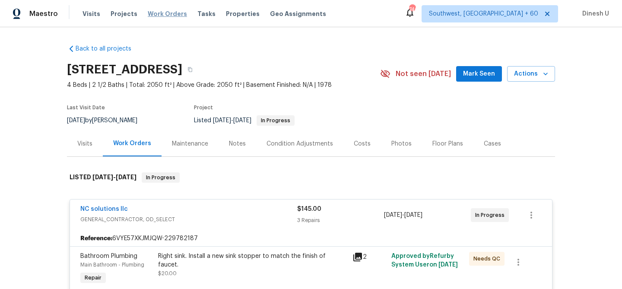
click at [159, 14] on span "Work Orders" at bounding box center [167, 14] width 39 height 9
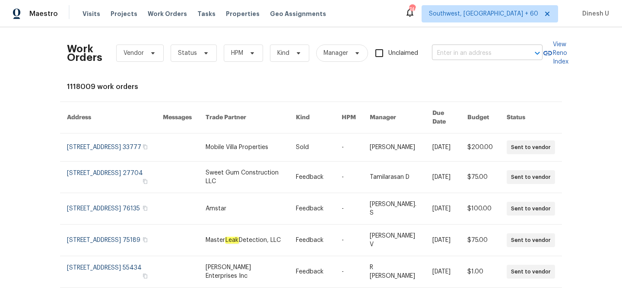
click at [471, 52] on input "text" at bounding box center [475, 53] width 86 height 13
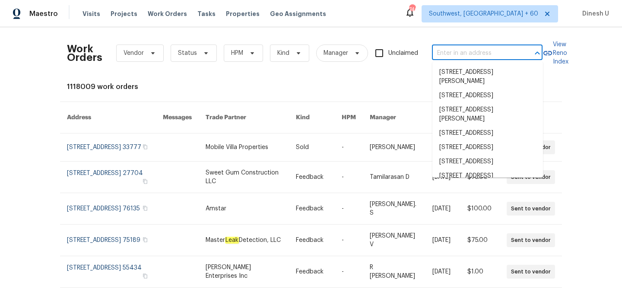
paste input "12036 Weathered Edge Dr, Fishers, IN 46037"
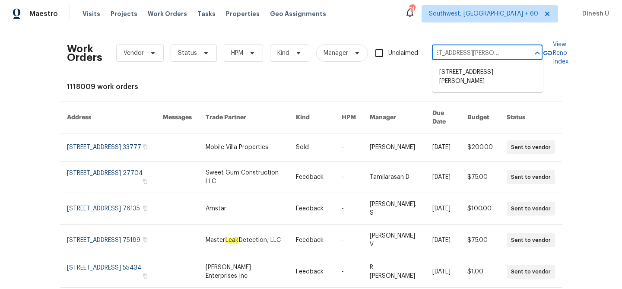
type input "12036 Weathered Edge Dr, Fishers, IN 46037"
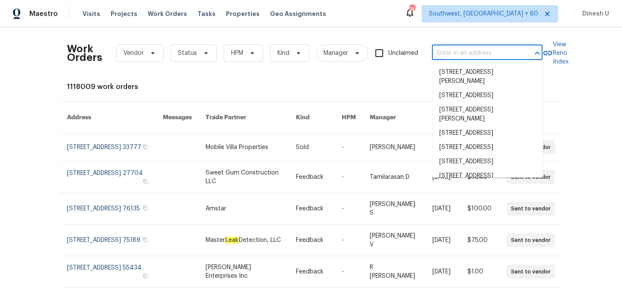
scroll to position [0, 0]
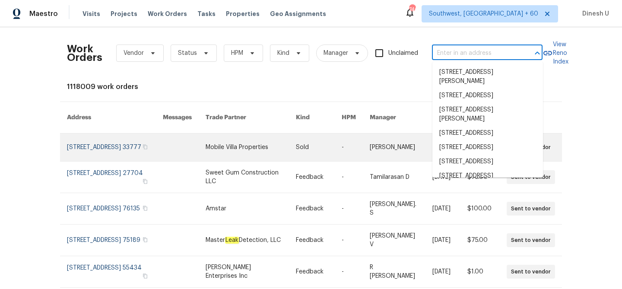
click at [231, 133] on link at bounding box center [251, 147] width 90 height 28
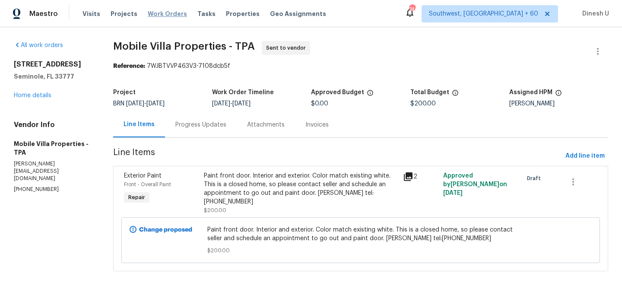
click at [165, 13] on span "Work Orders" at bounding box center [167, 14] width 39 height 9
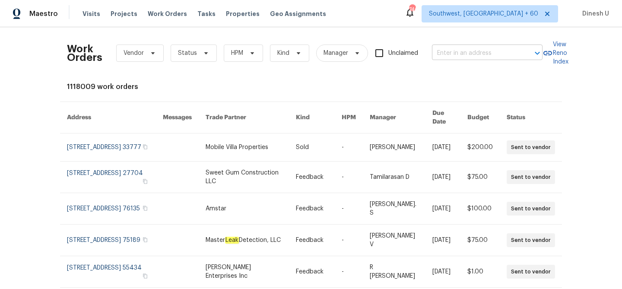
click at [485, 51] on input "text" at bounding box center [475, 53] width 86 height 13
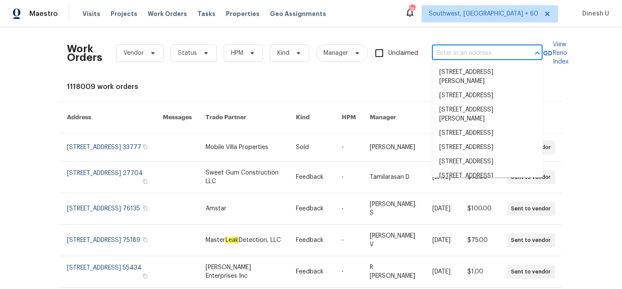
paste input "12036 Weathered Edge Dr, Fishers, IN 46037"
type input "12036 Weathered Edge Dr, Fishers, IN 46037"
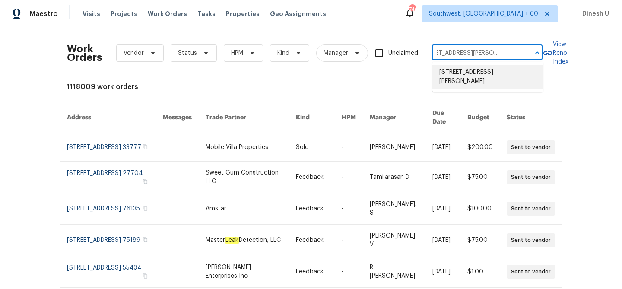
click at [479, 80] on li "12036 Weathered Edge Dr, Fishers, IN 46037" at bounding box center [487, 76] width 111 height 23
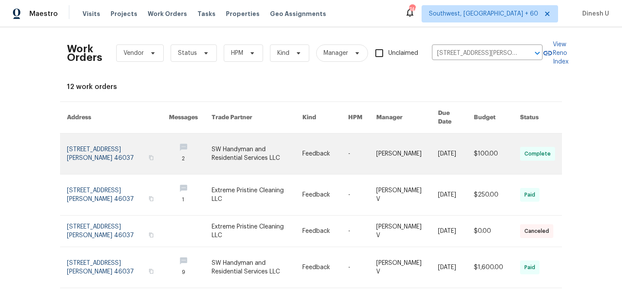
click at [86, 146] on link at bounding box center [118, 153] width 102 height 41
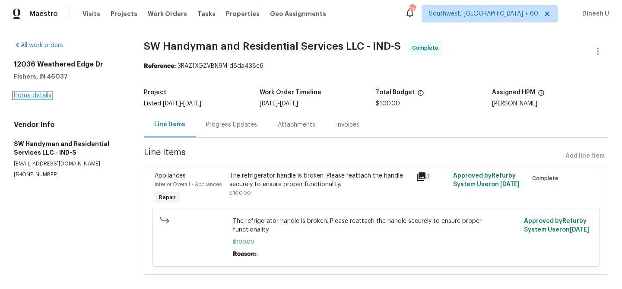
click at [29, 94] on link "Home details" at bounding box center [33, 95] width 38 height 6
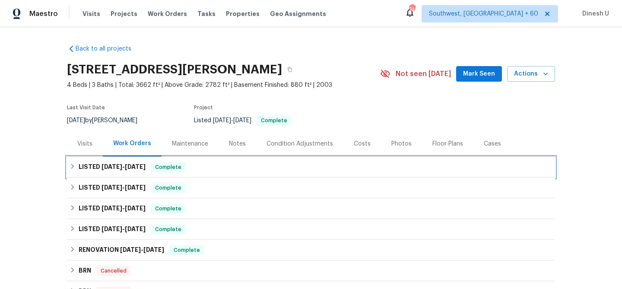
click at [126, 164] on span "9/8/25" at bounding box center [135, 167] width 21 height 6
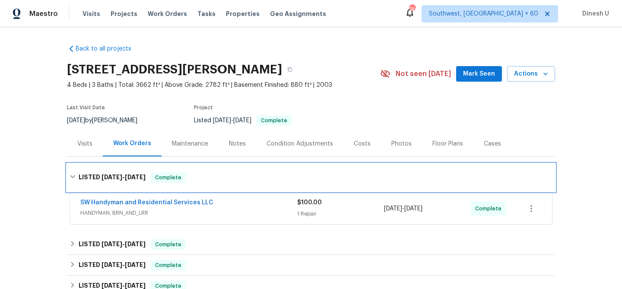
scroll to position [63, 0]
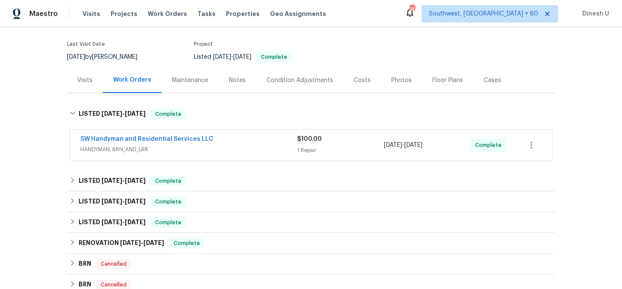
click at [303, 136] on span "$100.00" at bounding box center [309, 139] width 25 height 6
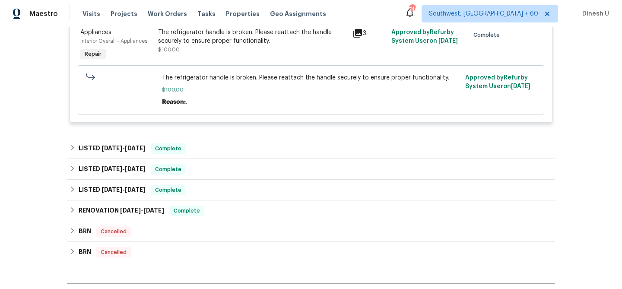
scroll to position [245, 0]
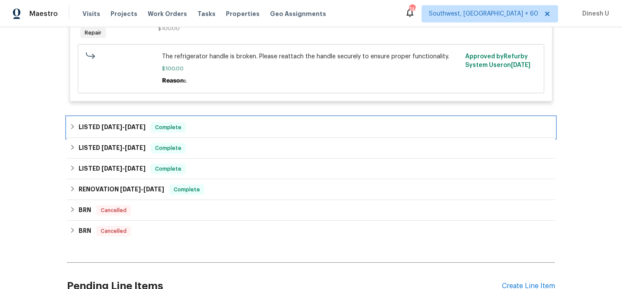
click at [129, 126] on span "7/2/25" at bounding box center [135, 127] width 21 height 6
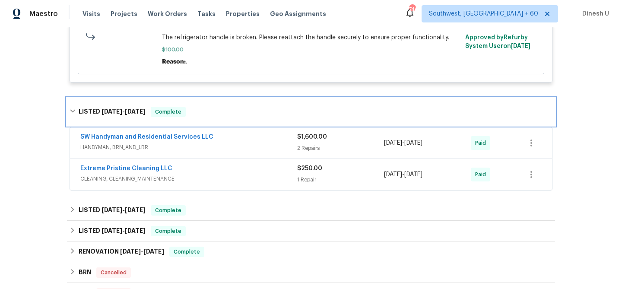
scroll to position [286, 0]
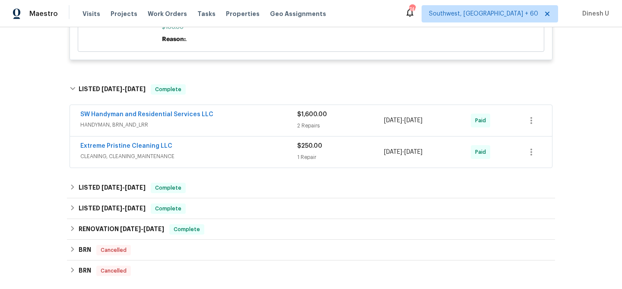
click at [312, 128] on div "2 Repairs" at bounding box center [340, 125] width 87 height 9
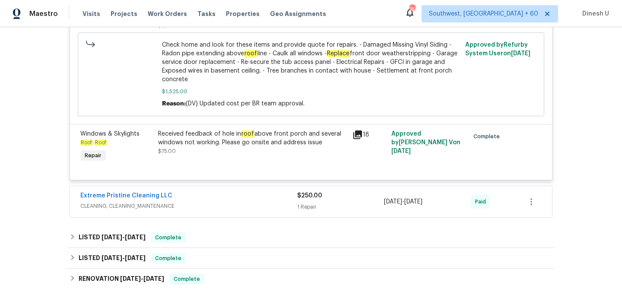
scroll to position [0, 0]
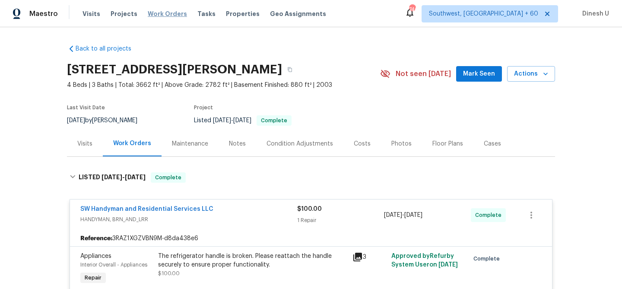
click at [159, 10] on span "Work Orders" at bounding box center [167, 14] width 39 height 9
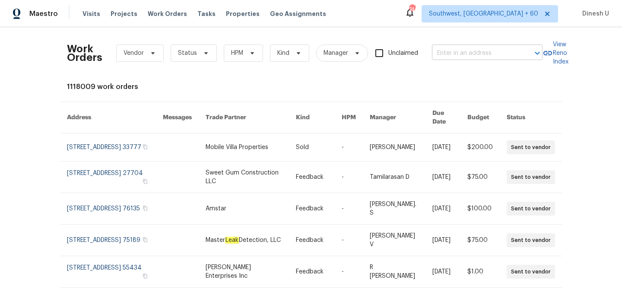
click at [480, 55] on input "text" at bounding box center [475, 53] width 86 height 13
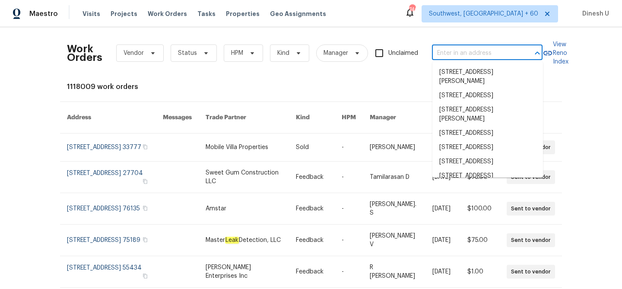
paste input "4205 Club Pointe Ct Winston Salem, NC 27104"
type input "4205 Club Pointe Ct Winston Salem, NC 27104"
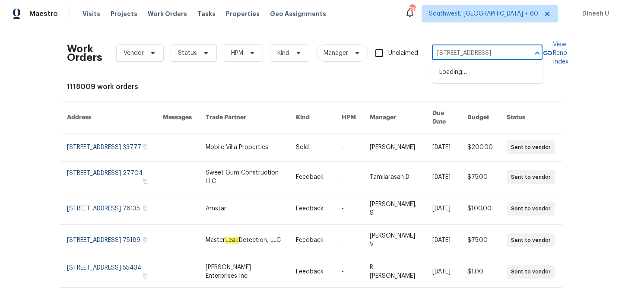
scroll to position [0, 50]
click at [457, 72] on li "4205 Club Pointe Ct, Winston Salem, NC 27104" at bounding box center [487, 72] width 111 height 14
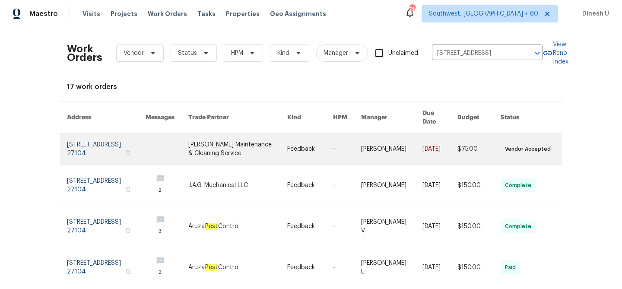
click at [105, 142] on link at bounding box center [106, 148] width 79 height 31
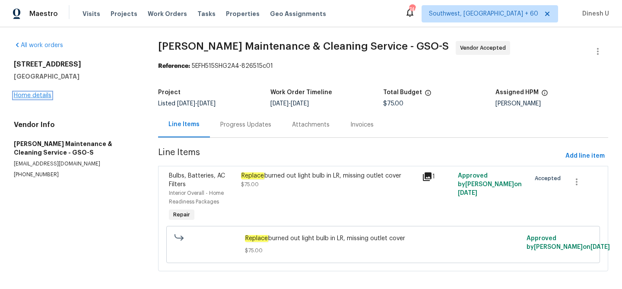
click at [46, 95] on link "Home details" at bounding box center [33, 95] width 38 height 6
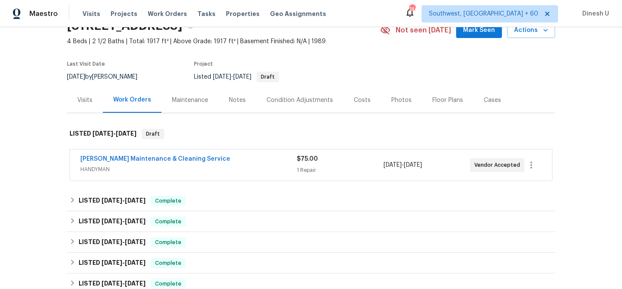
scroll to position [57, 0]
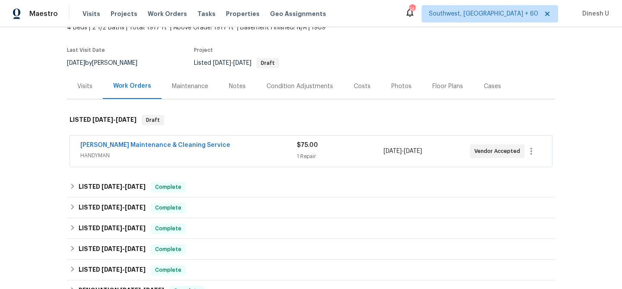
click at [299, 152] on div "1 Repair" at bounding box center [340, 156] width 86 height 9
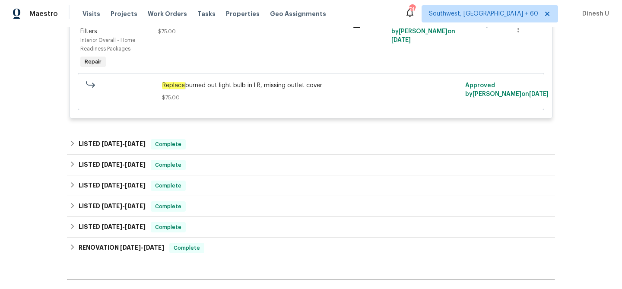
scroll to position [262, 0]
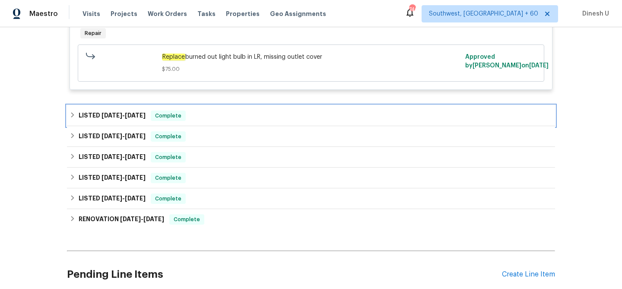
click at [131, 108] on div "LISTED 9/5/25 - 9/8/25 Complete" at bounding box center [311, 115] width 488 height 21
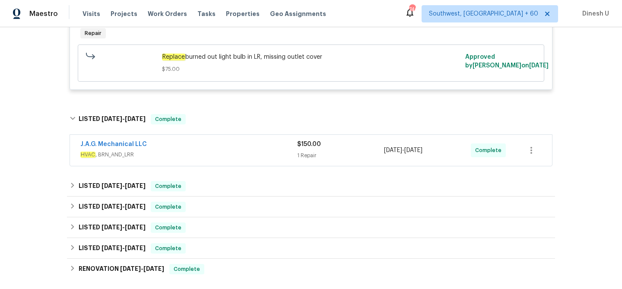
click at [302, 154] on div "1 Repair" at bounding box center [340, 155] width 87 height 9
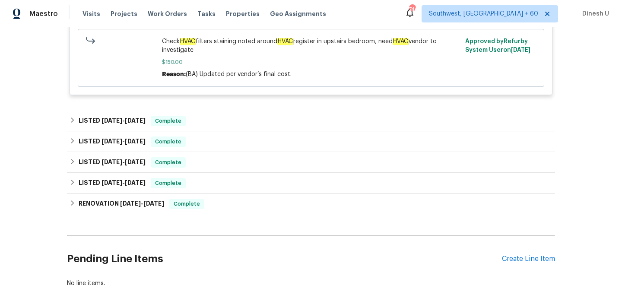
scroll to position [476, 0]
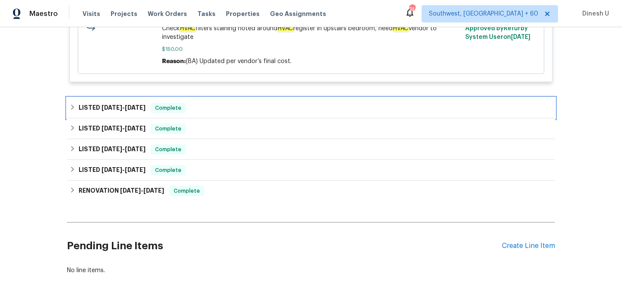
click at [133, 100] on div "LISTED 8/15/25 - 8/29/25 Complete" at bounding box center [311, 108] width 488 height 21
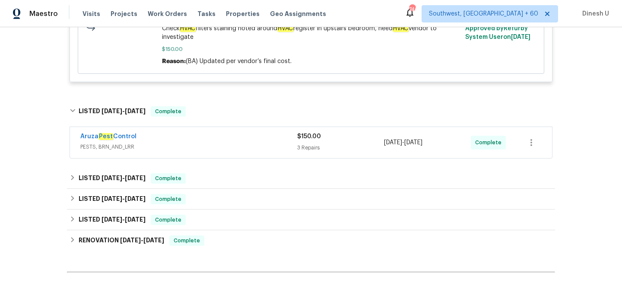
click at [305, 147] on div "3 Repairs" at bounding box center [340, 147] width 87 height 9
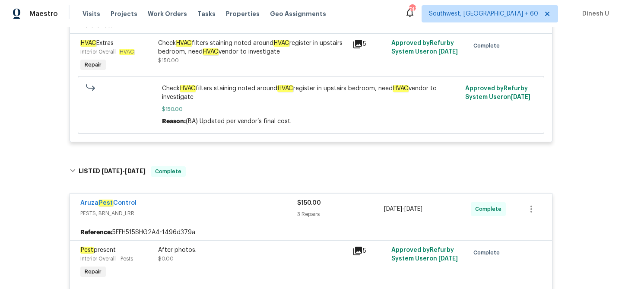
scroll to position [0, 0]
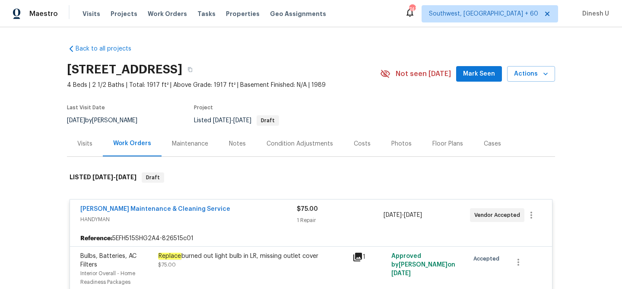
click at [84, 146] on div "Visits" at bounding box center [84, 144] width 15 height 9
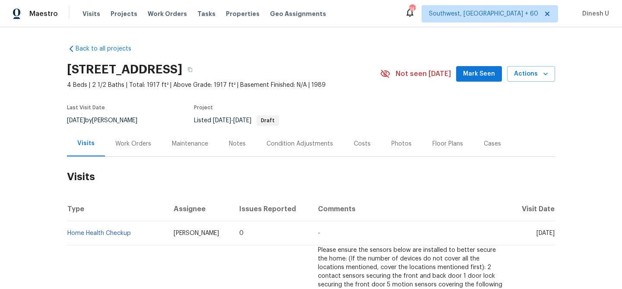
click at [130, 143] on div "Work Orders" at bounding box center [133, 144] width 36 height 9
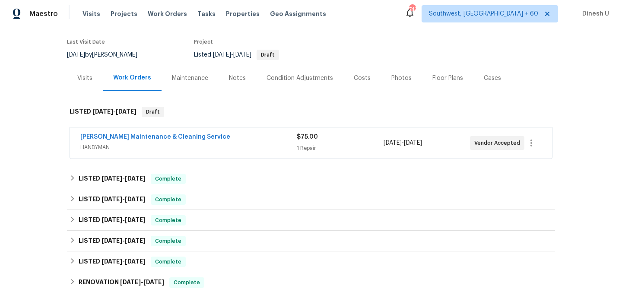
scroll to position [71, 0]
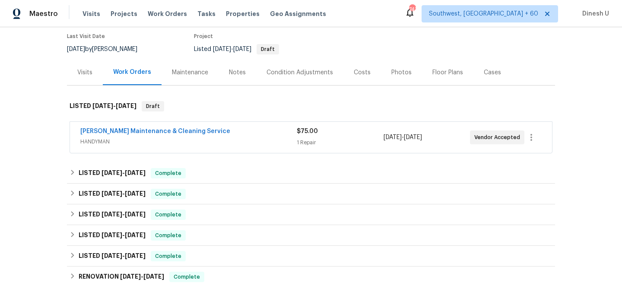
click at [301, 141] on div "1 Repair" at bounding box center [340, 142] width 86 height 9
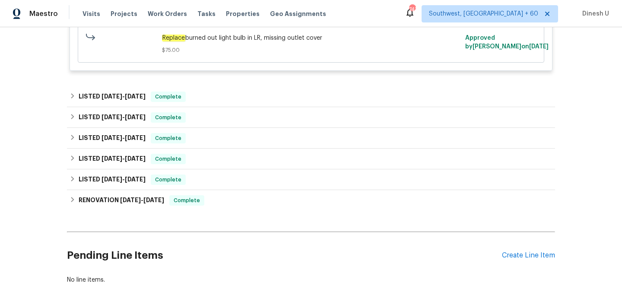
scroll to position [317, 0]
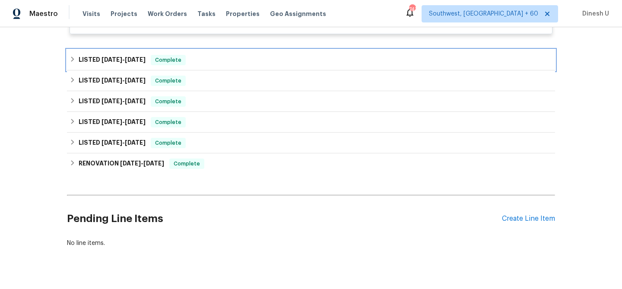
click at [102, 59] on span "9/5/25" at bounding box center [112, 60] width 21 height 6
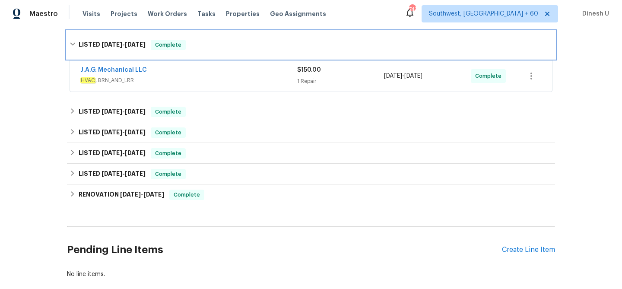
scroll to position [352, 0]
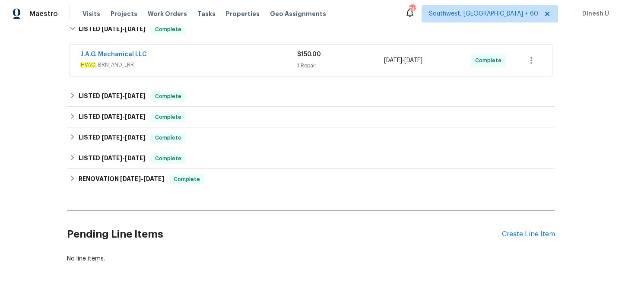
click at [304, 64] on div "1 Repair" at bounding box center [340, 65] width 87 height 9
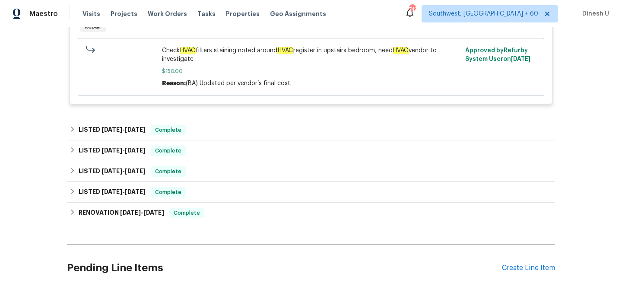
scroll to position [458, 0]
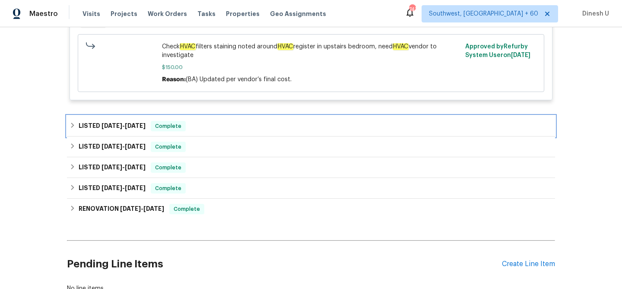
click at [125, 120] on div "LISTED 8/15/25 - 8/29/25 Complete" at bounding box center [311, 126] width 488 height 21
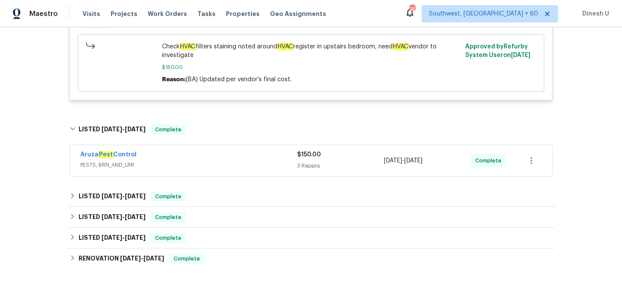
click at [305, 162] on div "$150.00 3 Repairs" at bounding box center [340, 160] width 87 height 21
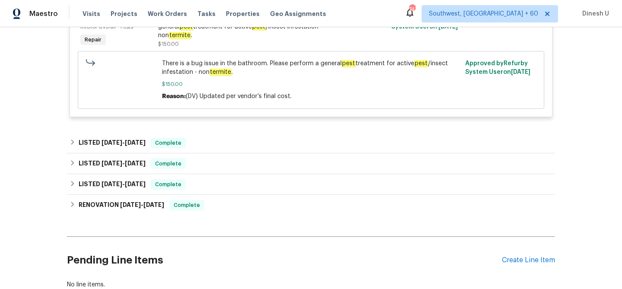
scroll to position [797, 0]
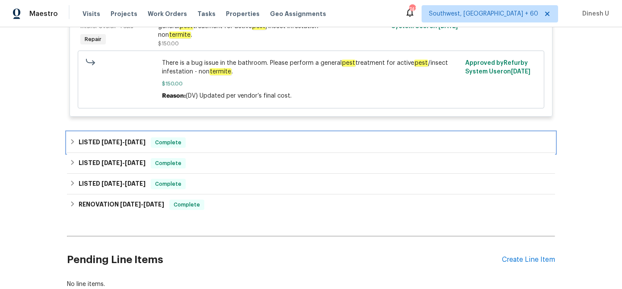
click at [126, 152] on div "LISTED 6/23/25 - 6/27/25 Complete" at bounding box center [311, 142] width 488 height 21
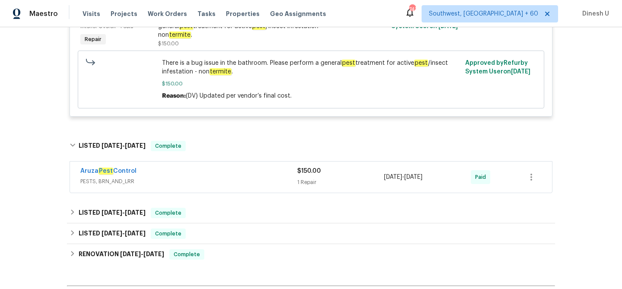
click at [322, 187] on div "1 Repair" at bounding box center [340, 182] width 87 height 9
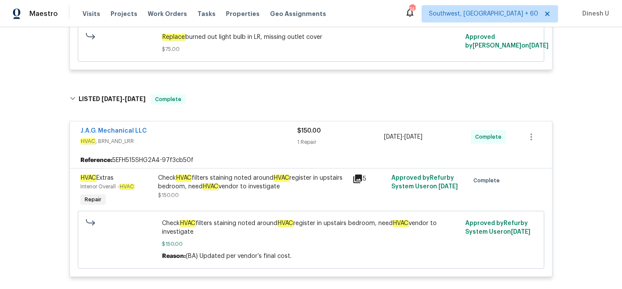
scroll to position [0, 0]
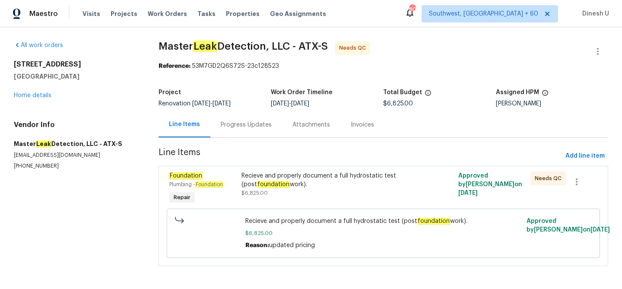
click at [242, 125] on div "Progress Updates" at bounding box center [246, 125] width 51 height 9
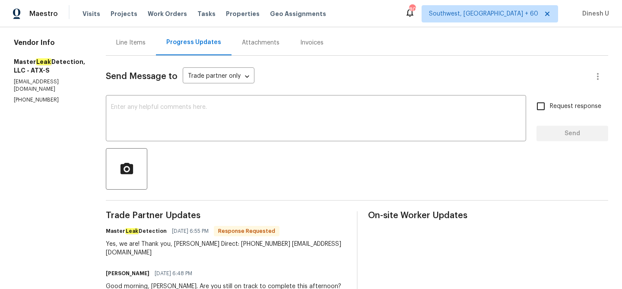
scroll to position [79, 0]
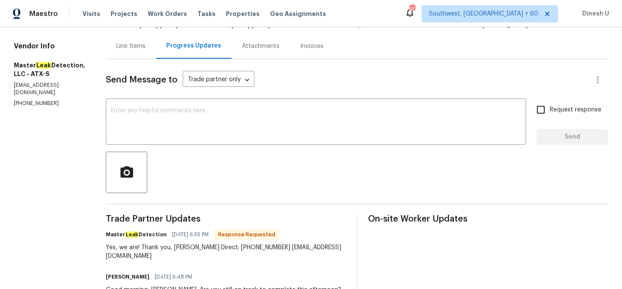
click at [122, 51] on div "Line Items" at bounding box center [131, 45] width 50 height 25
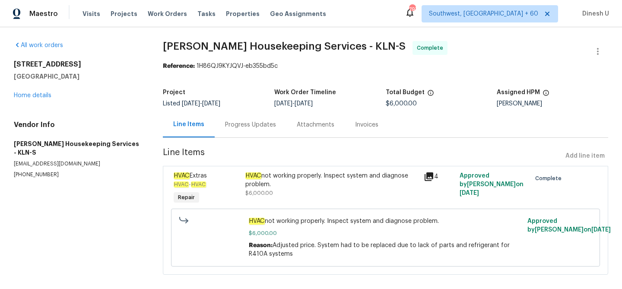
click at [241, 123] on div "Progress Updates" at bounding box center [250, 125] width 51 height 9
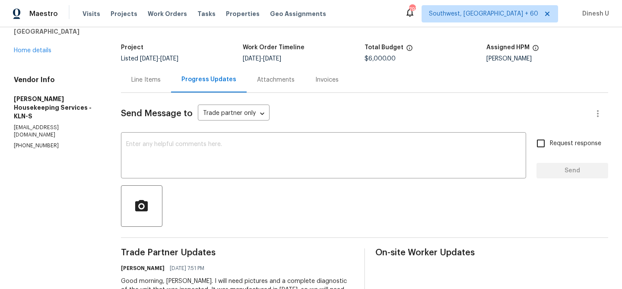
scroll to position [13, 0]
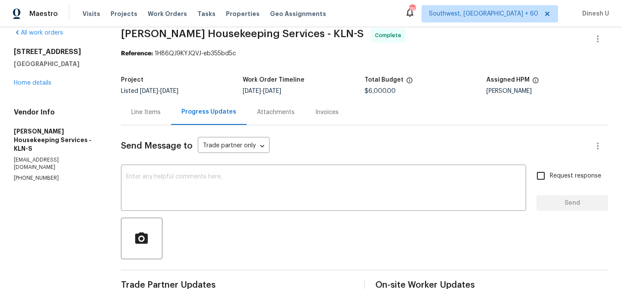
click at [165, 109] on div "Line Items" at bounding box center [146, 111] width 50 height 25
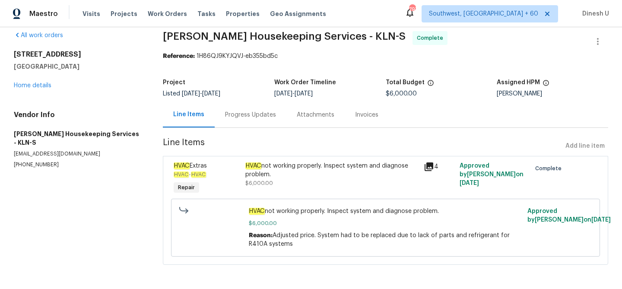
click at [356, 113] on div "Invoices" at bounding box center [366, 115] width 23 height 9
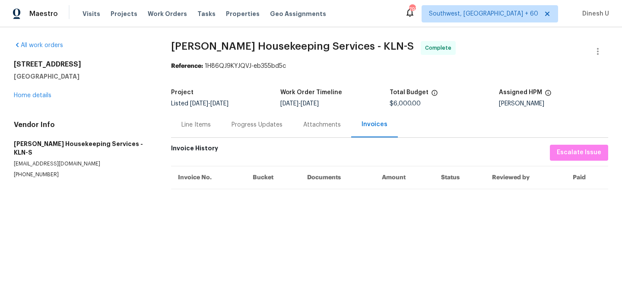
click at [204, 122] on div "Line Items" at bounding box center [195, 125] width 29 height 9
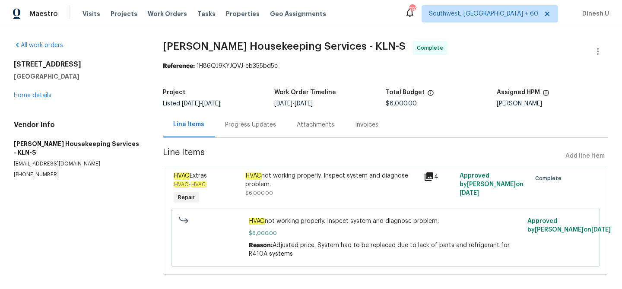
scroll to position [10, 0]
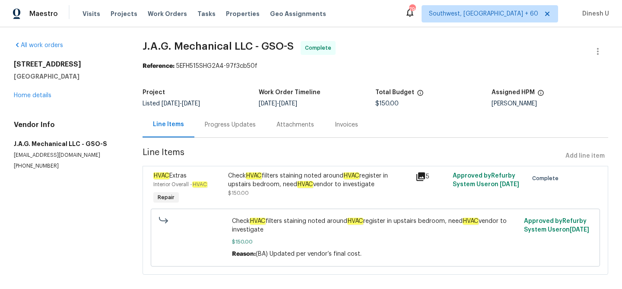
click at [218, 121] on div "Progress Updates" at bounding box center [230, 125] width 51 height 9
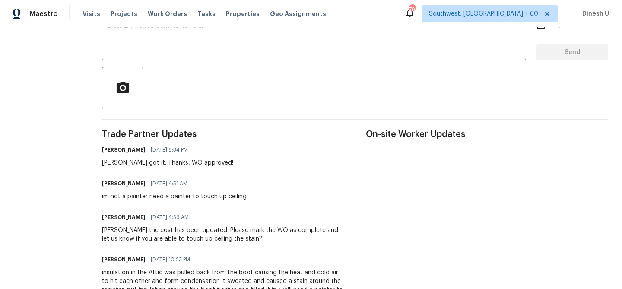
scroll to position [163, 0]
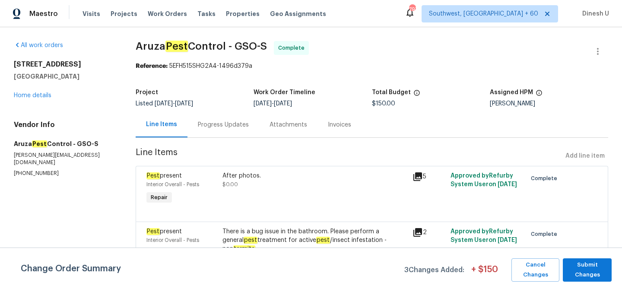
click at [219, 126] on div "Progress Updates" at bounding box center [223, 125] width 51 height 9
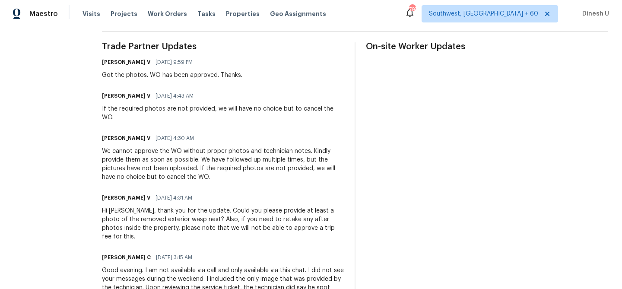
scroll to position [249, 0]
